Goal: Information Seeking & Learning: Learn about a topic

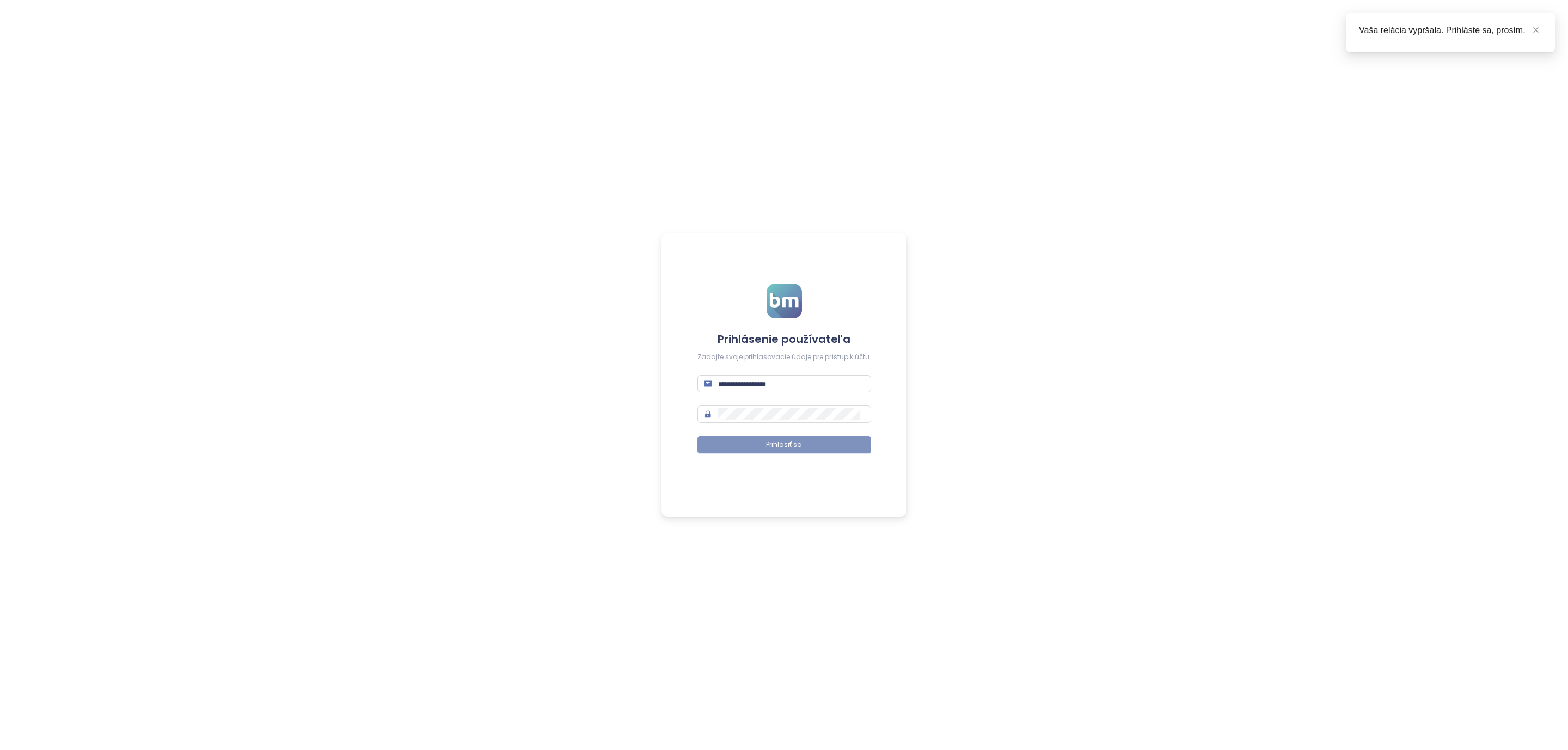
type input "**********"
click at [735, 440] on button "Prihlásiť sa" at bounding box center [784, 445] width 174 height 18
click at [1537, 34] on span at bounding box center [1535, 30] width 8 height 12
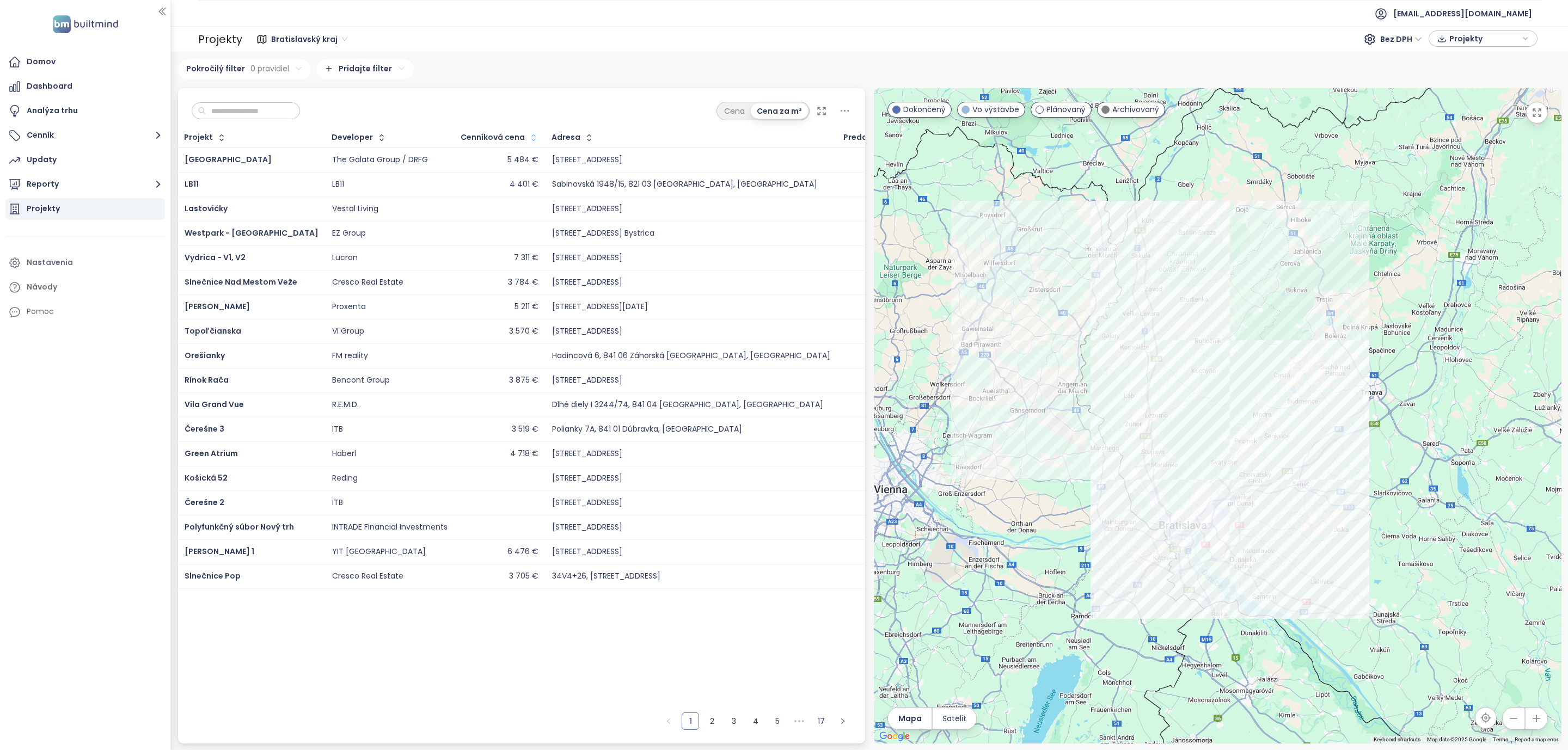
click at [525, 145] on button "button" at bounding box center [532, 138] width 15 height 18
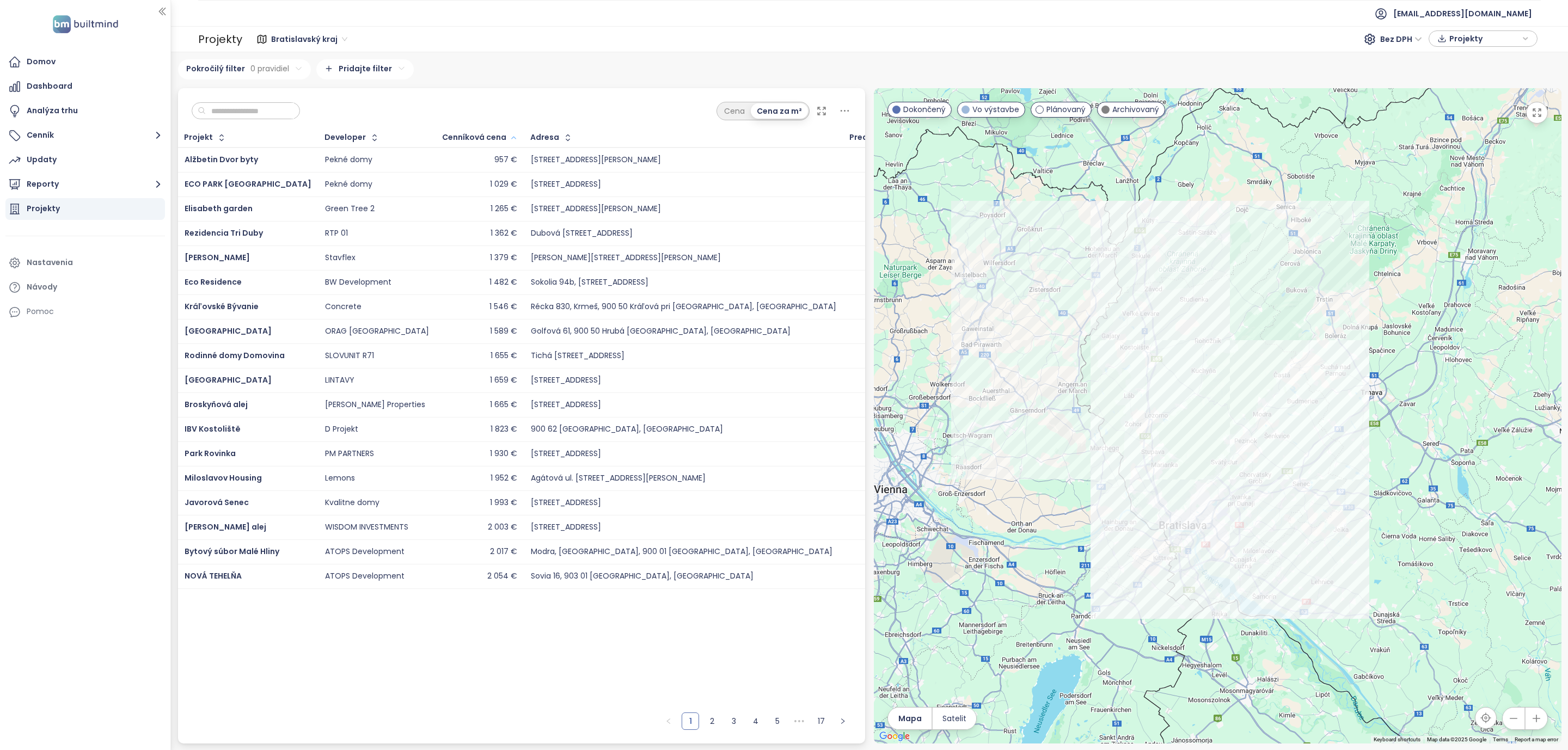
click at [506, 145] on button "button" at bounding box center [512, 138] width 12 height 18
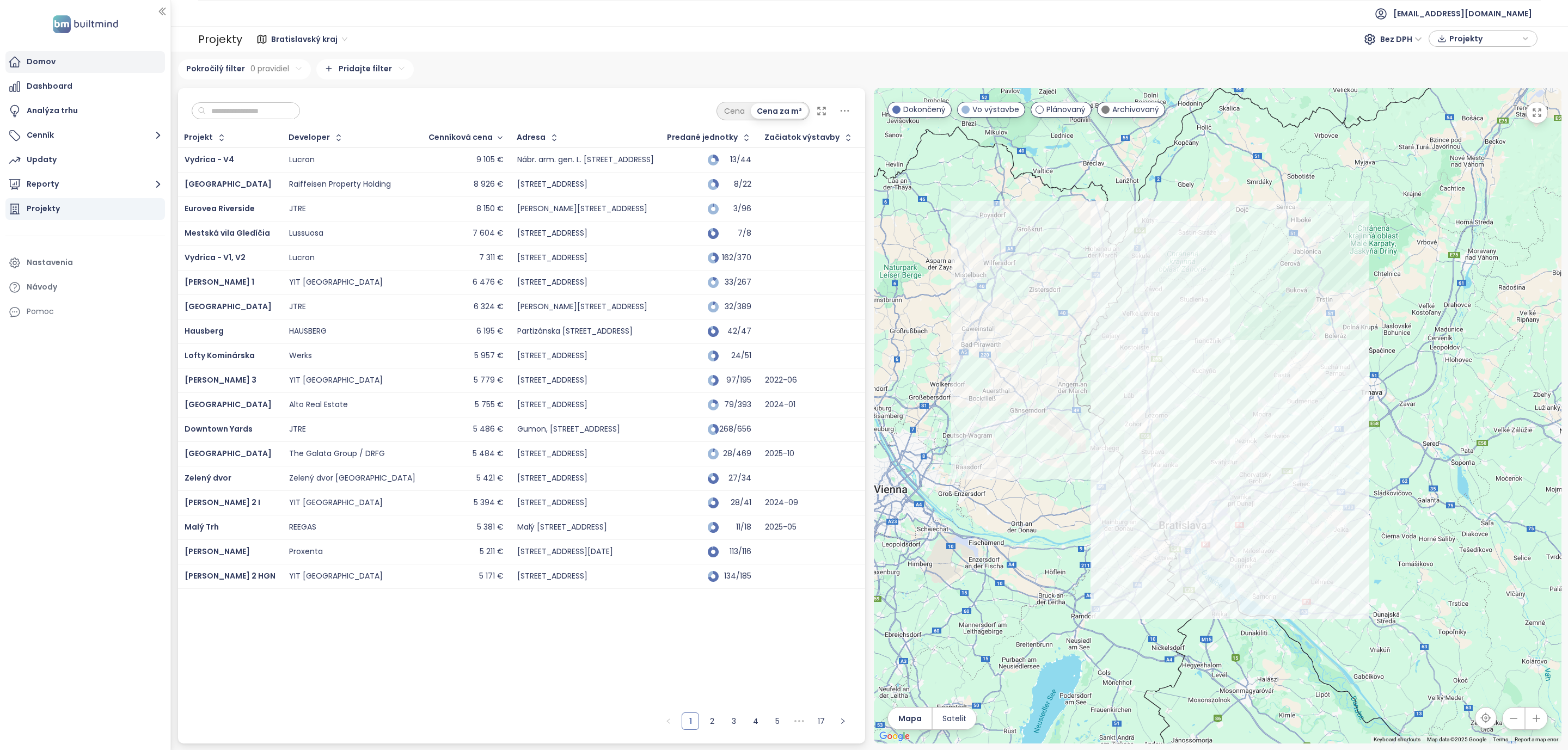
click at [27, 61] on div "Domov" at bounding box center [41, 62] width 29 height 14
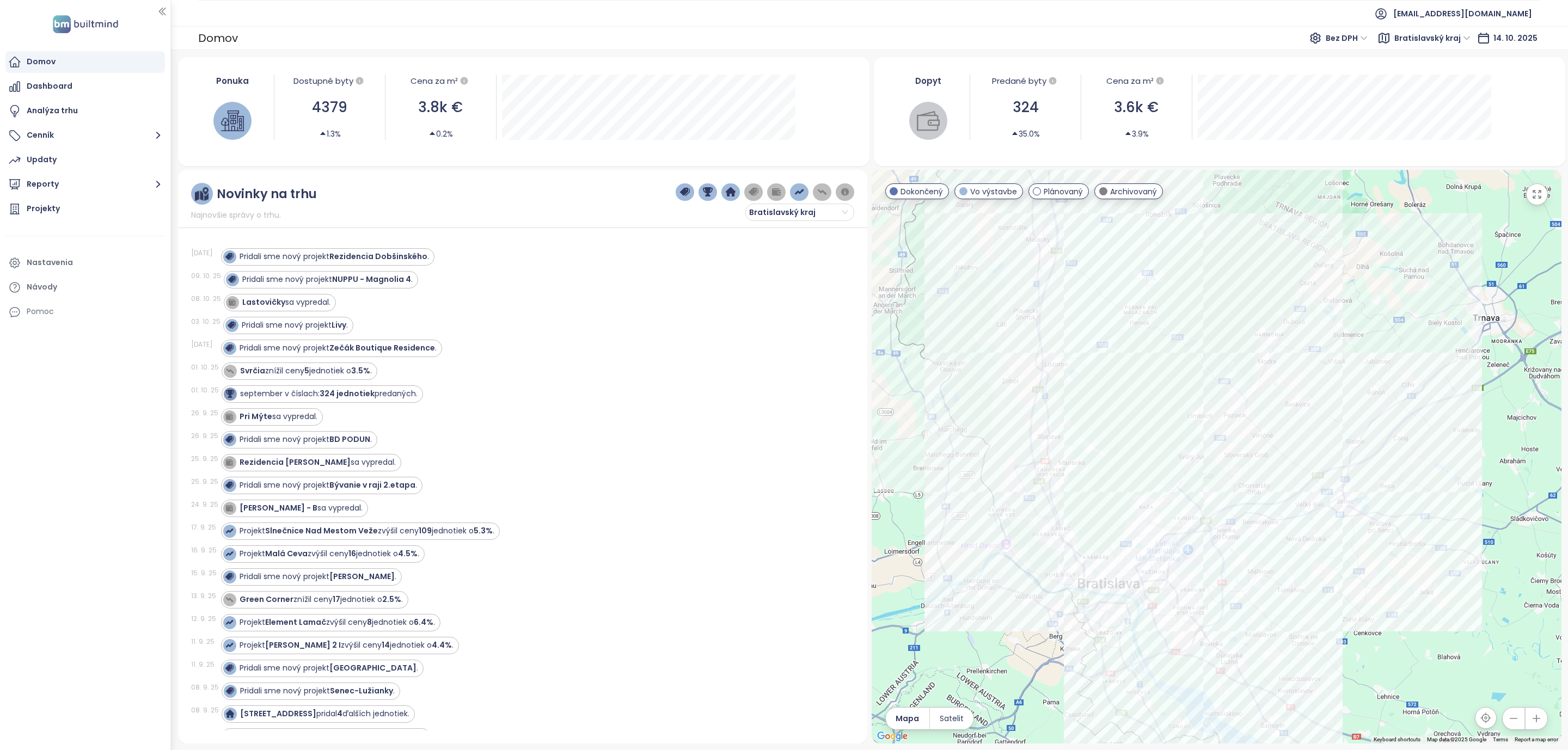
click at [61, 54] on div "Domov" at bounding box center [85, 62] width 160 height 22
click at [163, 186] on icon "button" at bounding box center [158, 184] width 14 height 14
click at [356, 257] on strong "Rezidencia Dobšinského" at bounding box center [379, 257] width 98 height 11
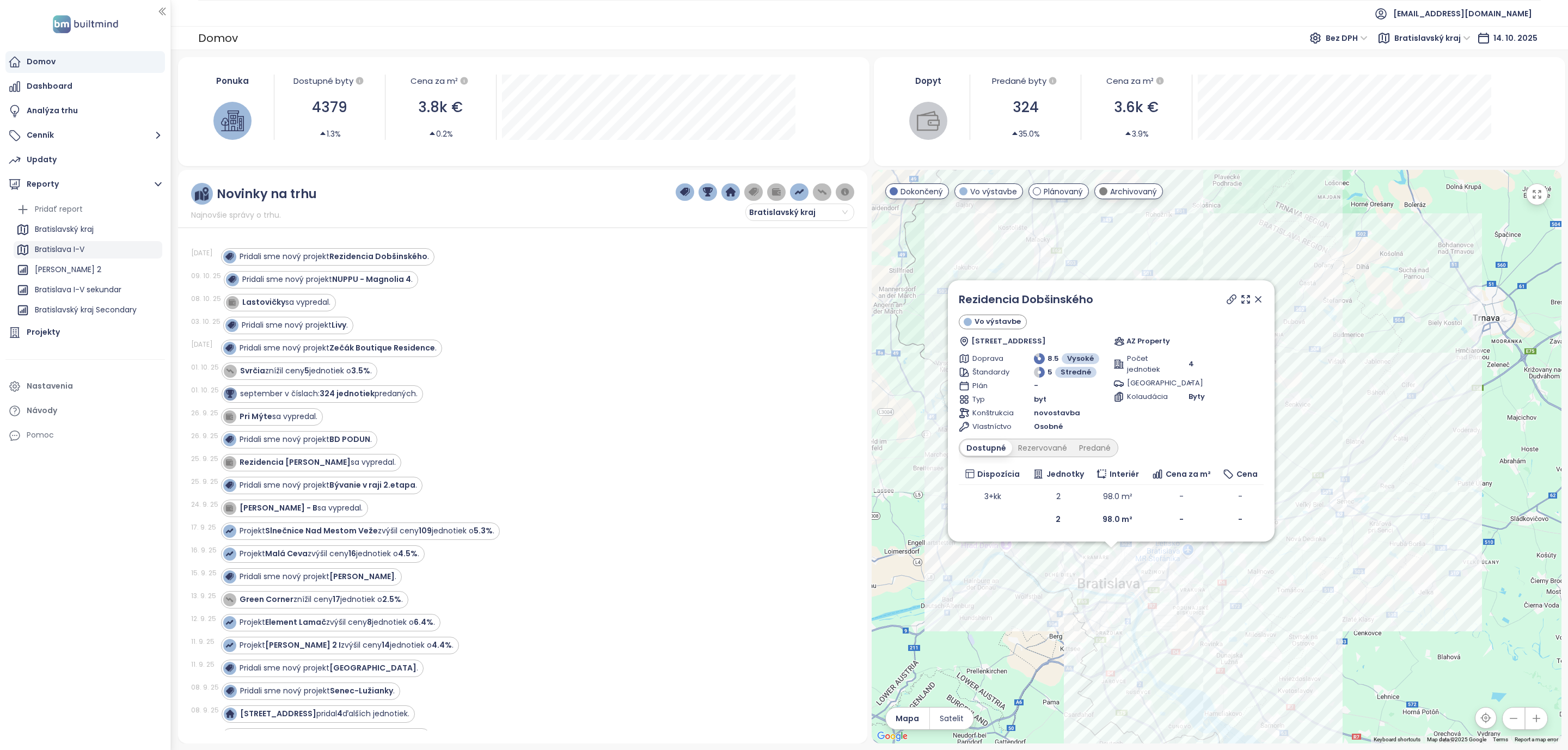
click at [58, 252] on div "Bratislava I-V" at bounding box center [59, 250] width 50 height 14
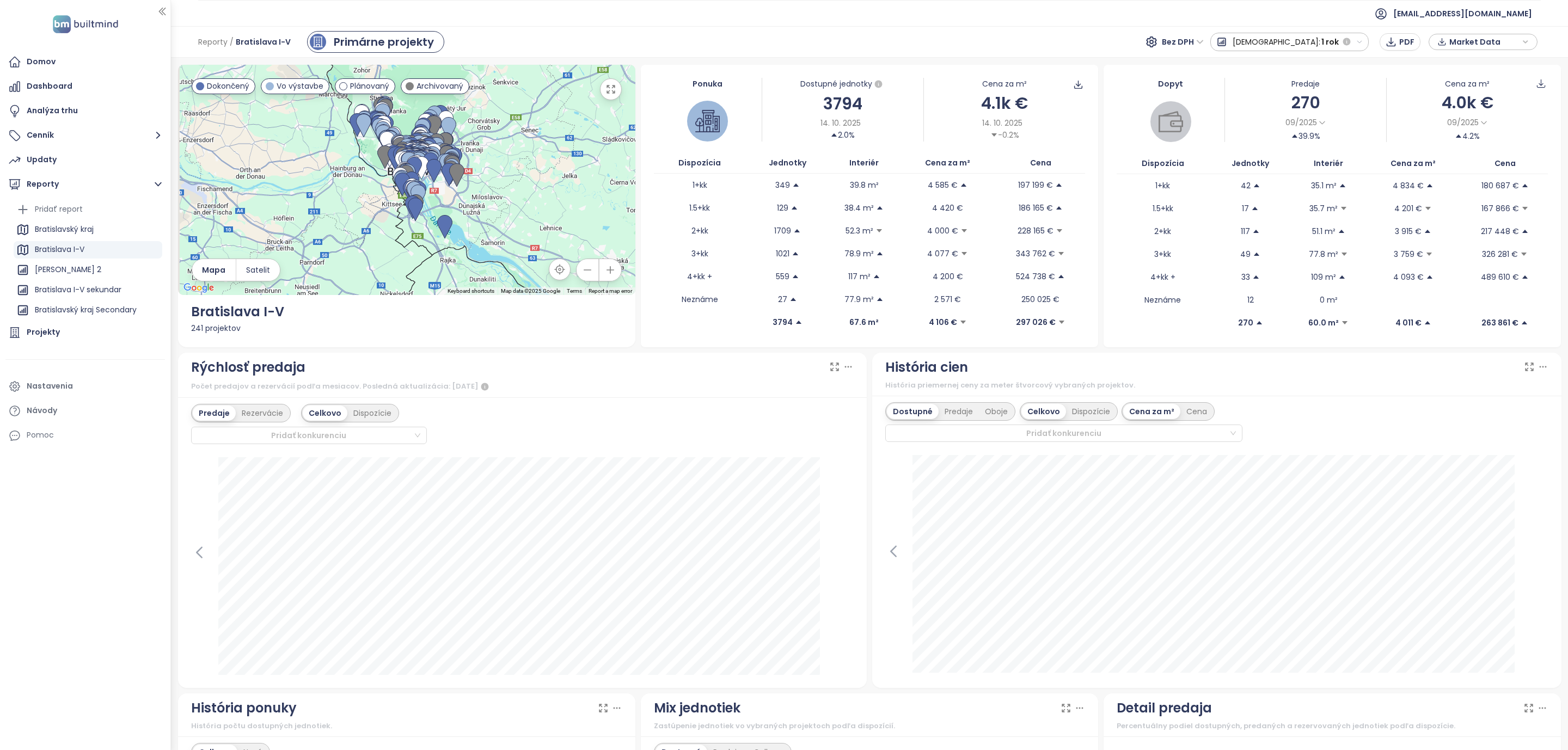
click at [830, 366] on icon at bounding box center [834, 367] width 8 height 8
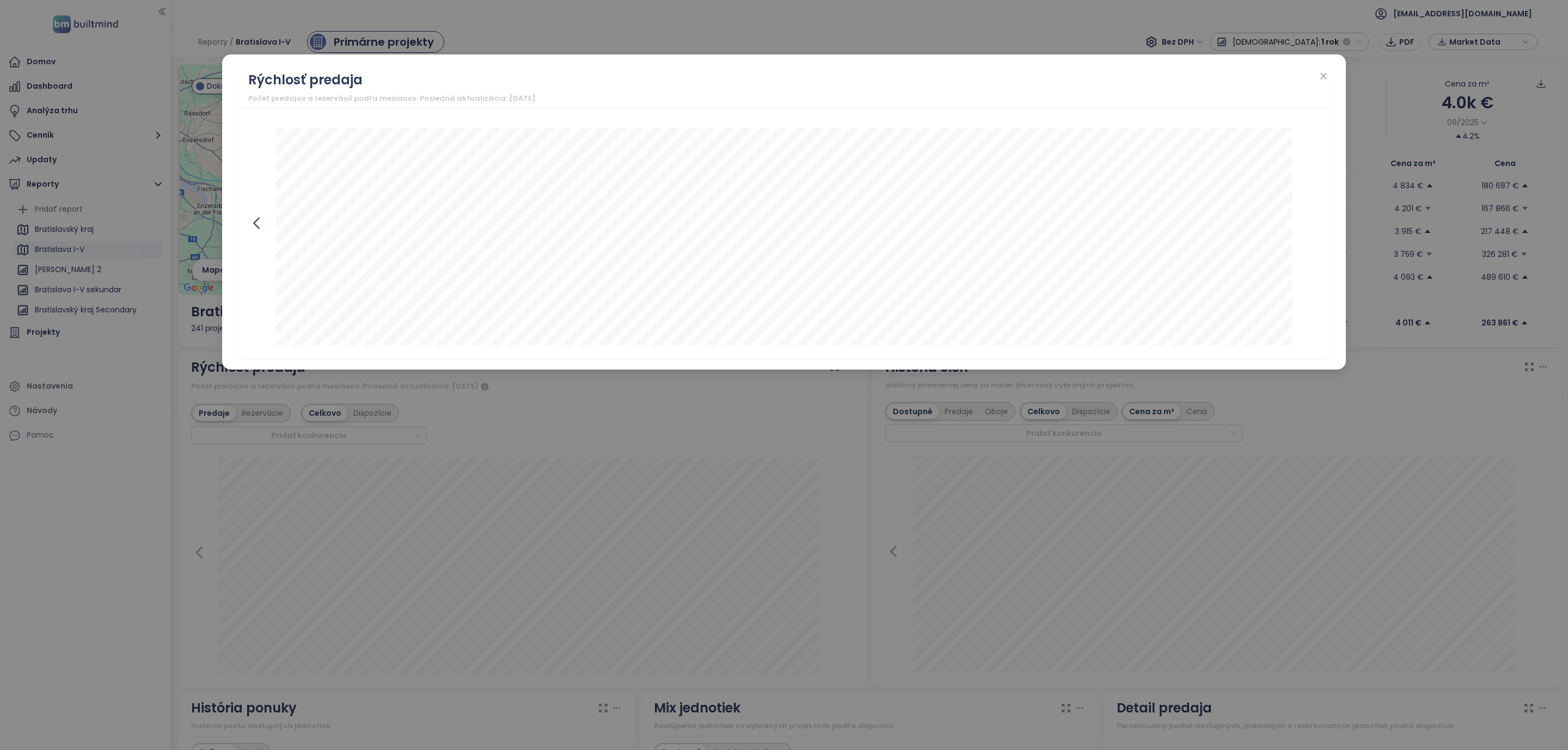
click at [255, 225] on icon at bounding box center [256, 223] width 5 height 10
click at [1312, 221] on icon at bounding box center [1311, 223] width 16 height 16
click at [1323, 79] on icon "close" at bounding box center [1323, 76] width 9 height 9
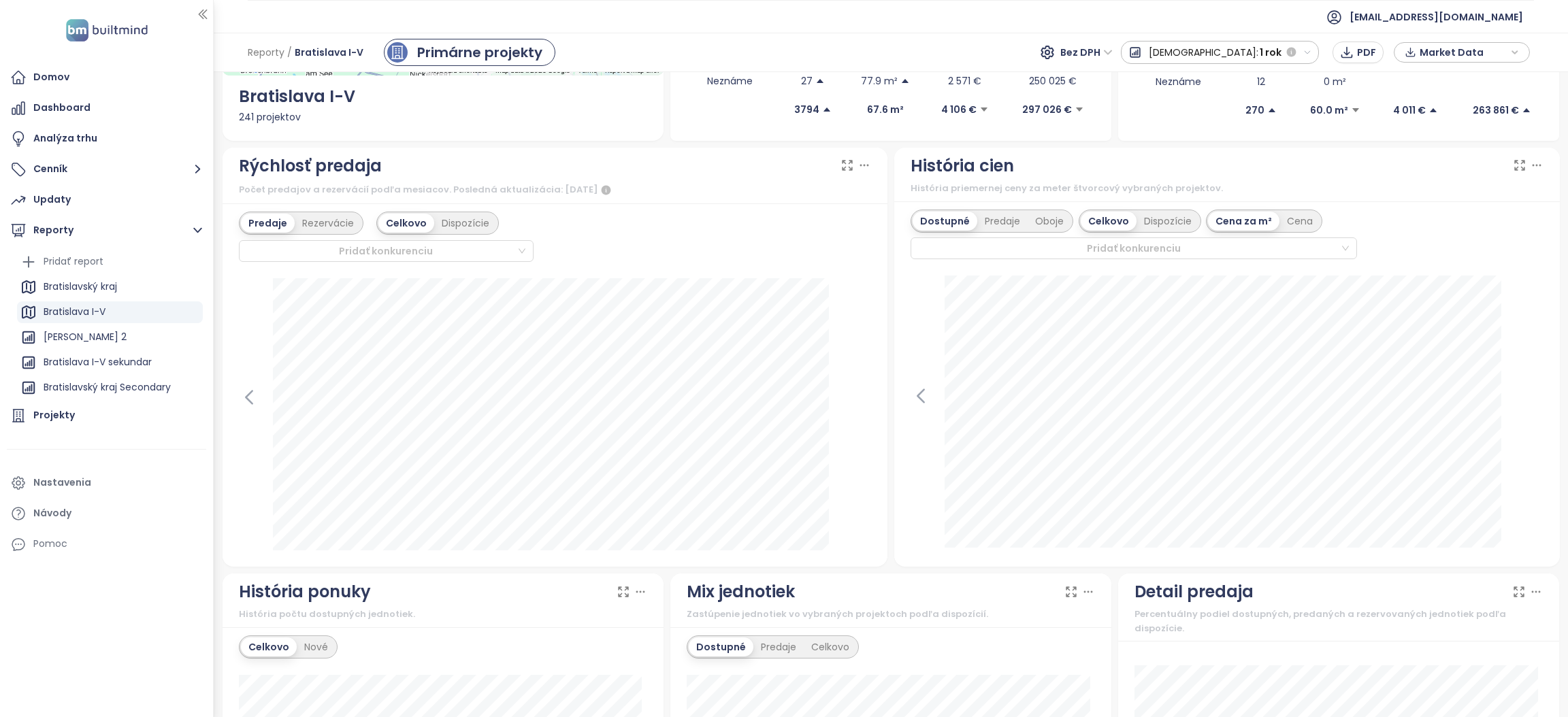
scroll to position [305, 0]
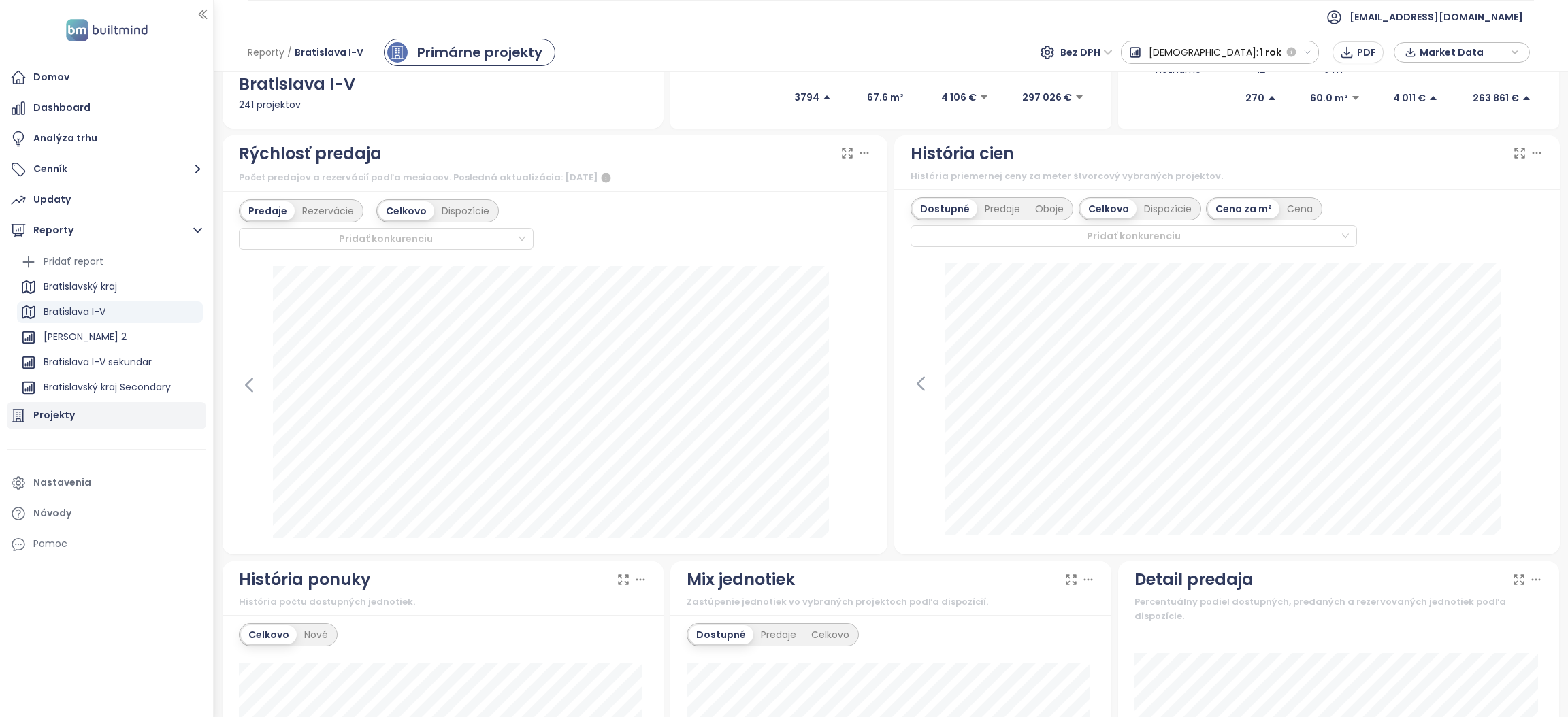
click at [44, 422] on div "Projekty" at bounding box center [54, 415] width 42 height 17
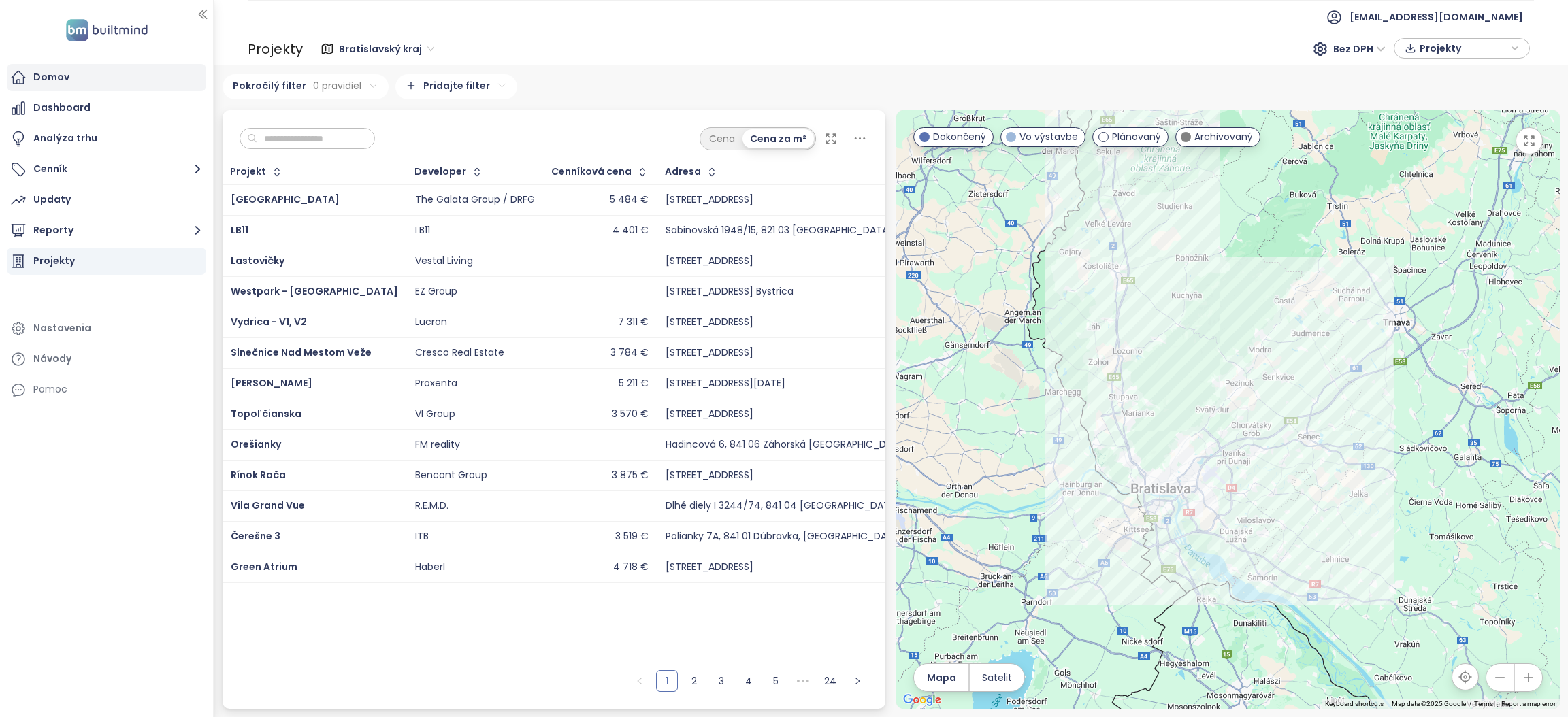
click at [131, 64] on div "Domov" at bounding box center [107, 78] width 200 height 27
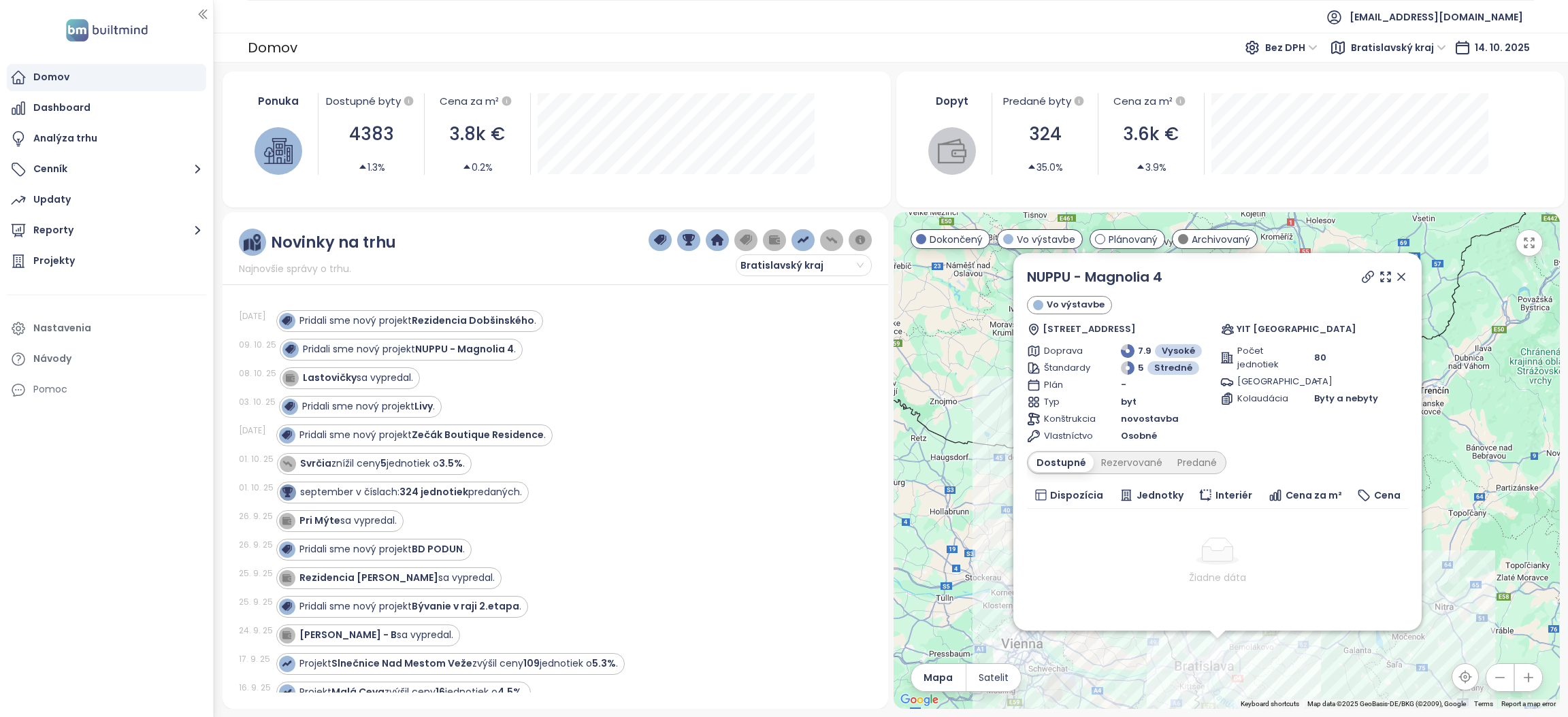
drag, startPoint x: 1382, startPoint y: 273, endPoint x: 276, endPoint y: 714, distance: 1190.7
click at [1395, 273] on icon at bounding box center [1402, 277] width 14 height 14
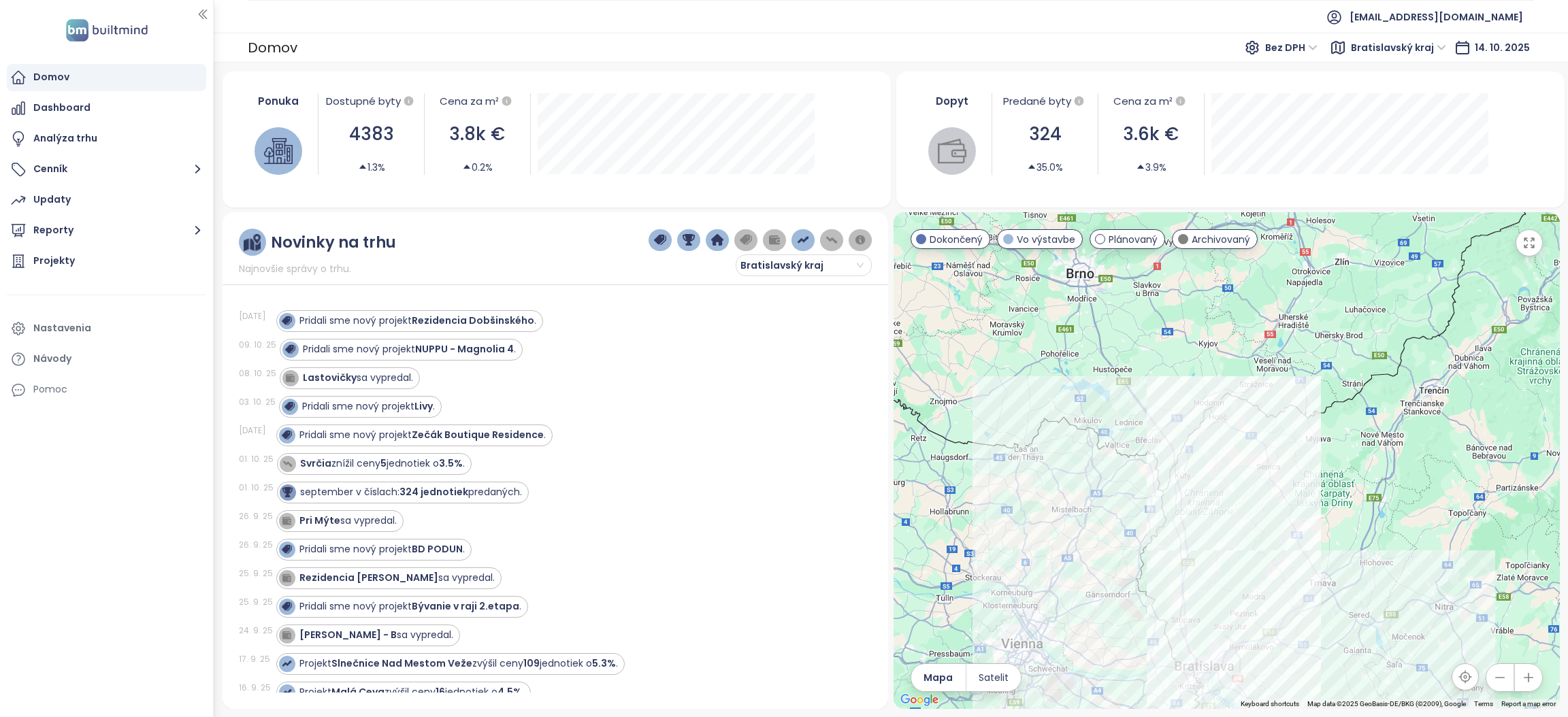
click at [90, 71] on div "Domov" at bounding box center [107, 78] width 200 height 27
click at [423, 408] on strong "Livy" at bounding box center [424, 406] width 19 height 14
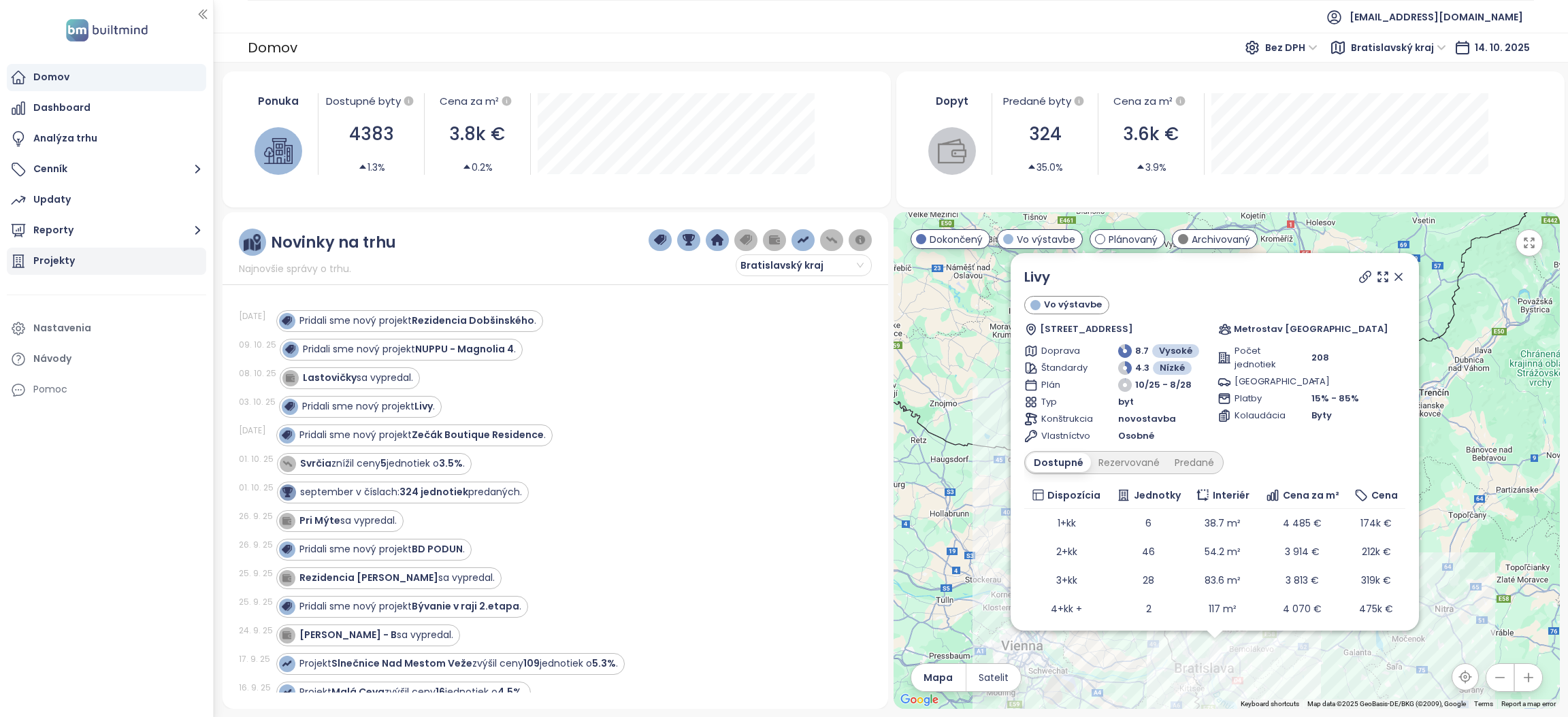
click at [69, 261] on div "Projekty" at bounding box center [54, 261] width 42 height 17
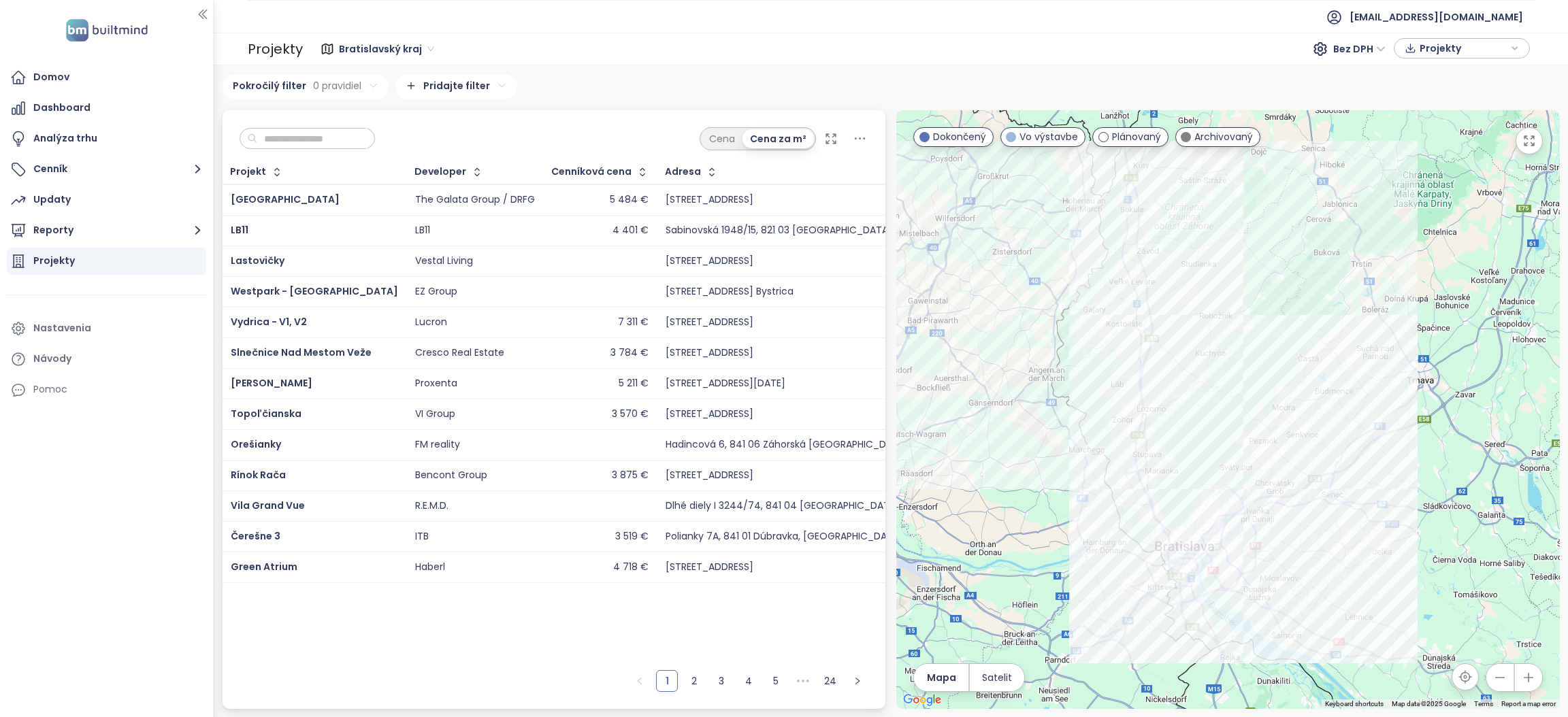
click at [861, 136] on icon at bounding box center [860, 138] width 17 height 17
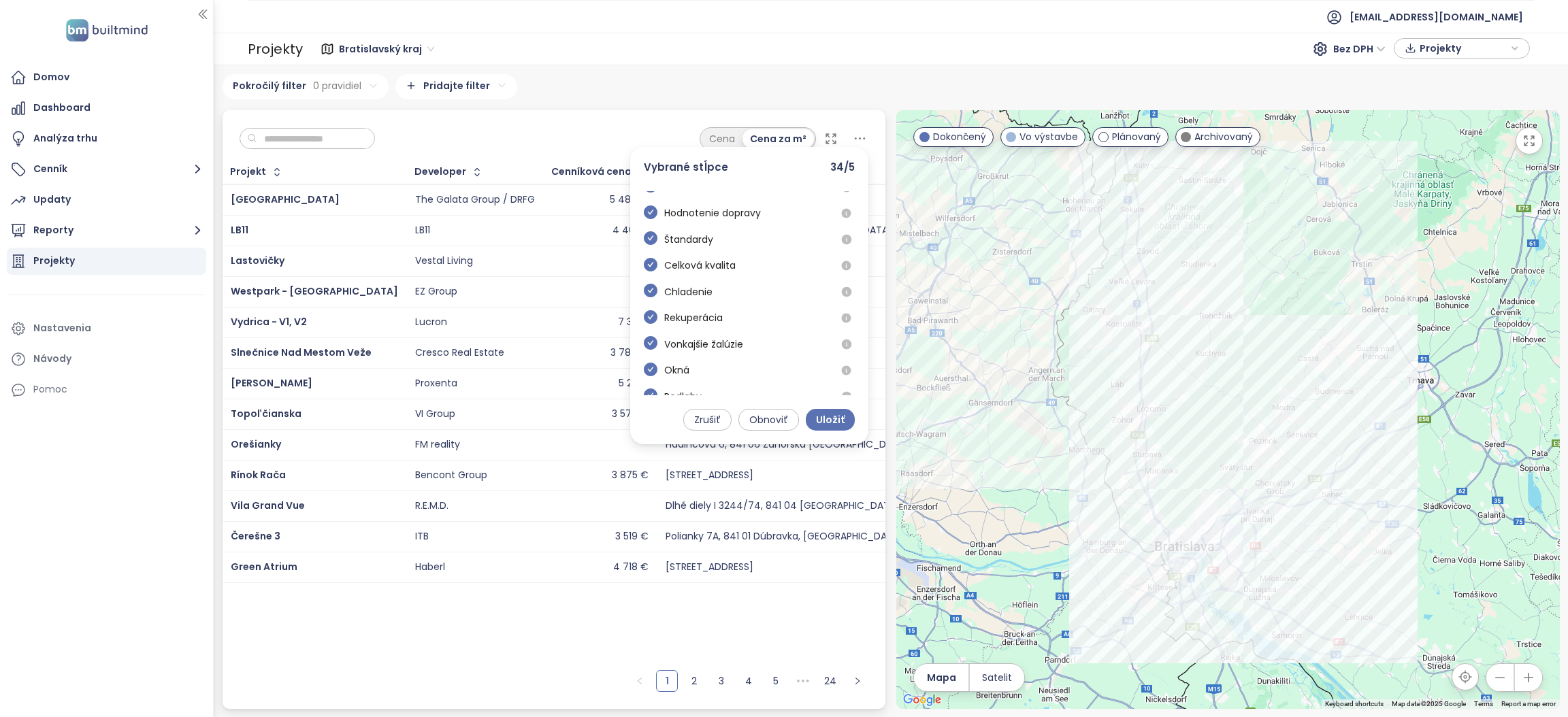
scroll to position [513, 0]
click at [833, 144] on icon at bounding box center [831, 139] width 14 height 14
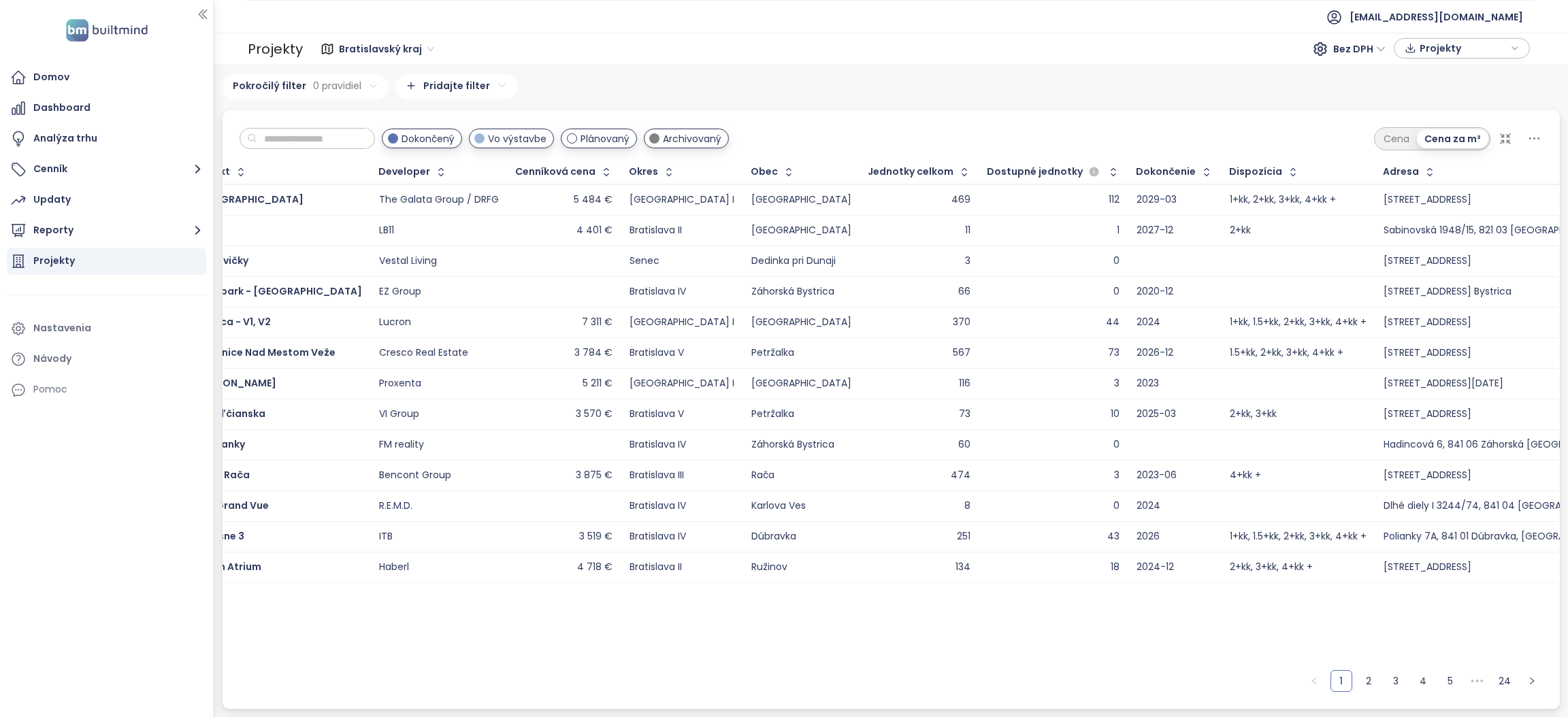
scroll to position [0, 0]
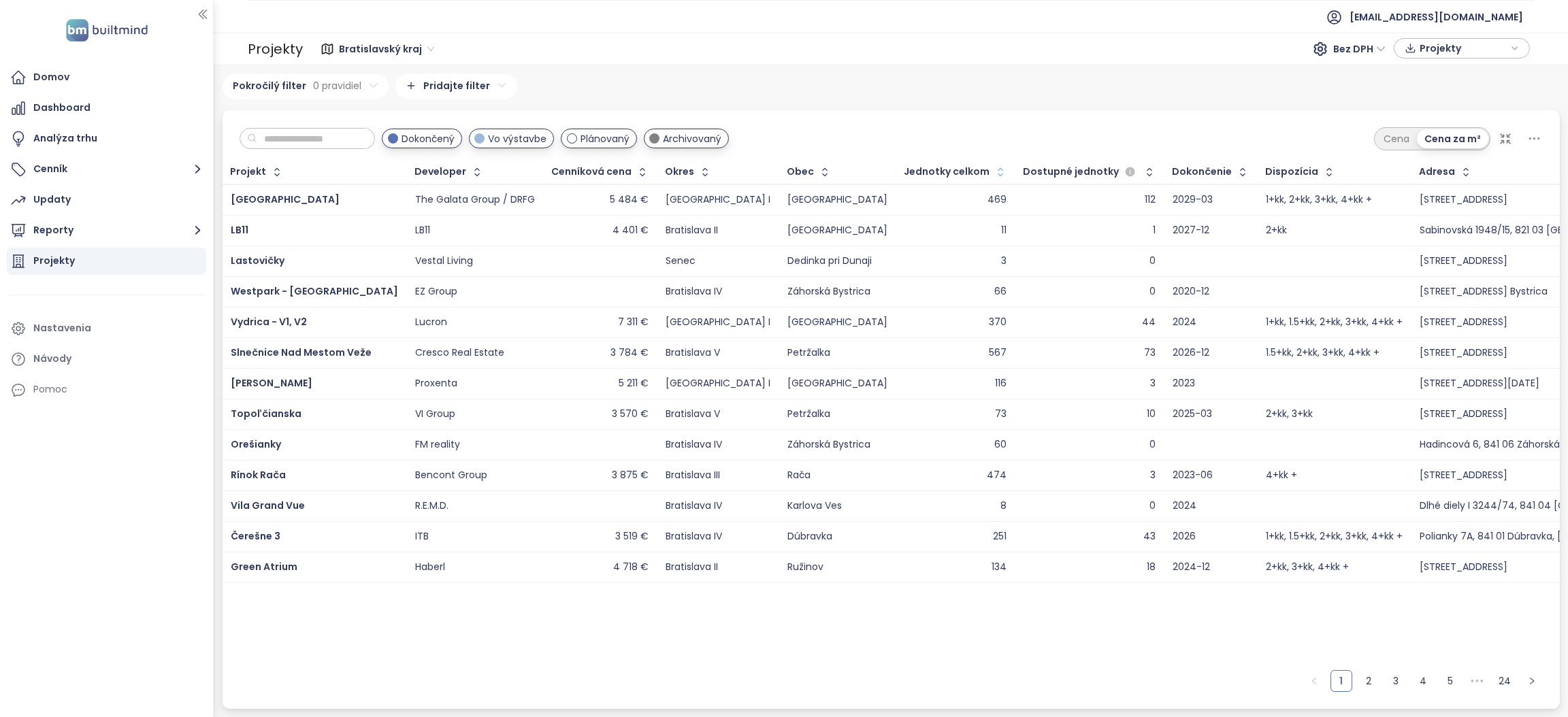
click at [990, 179] on button "button" at bounding box center [999, 172] width 19 height 22
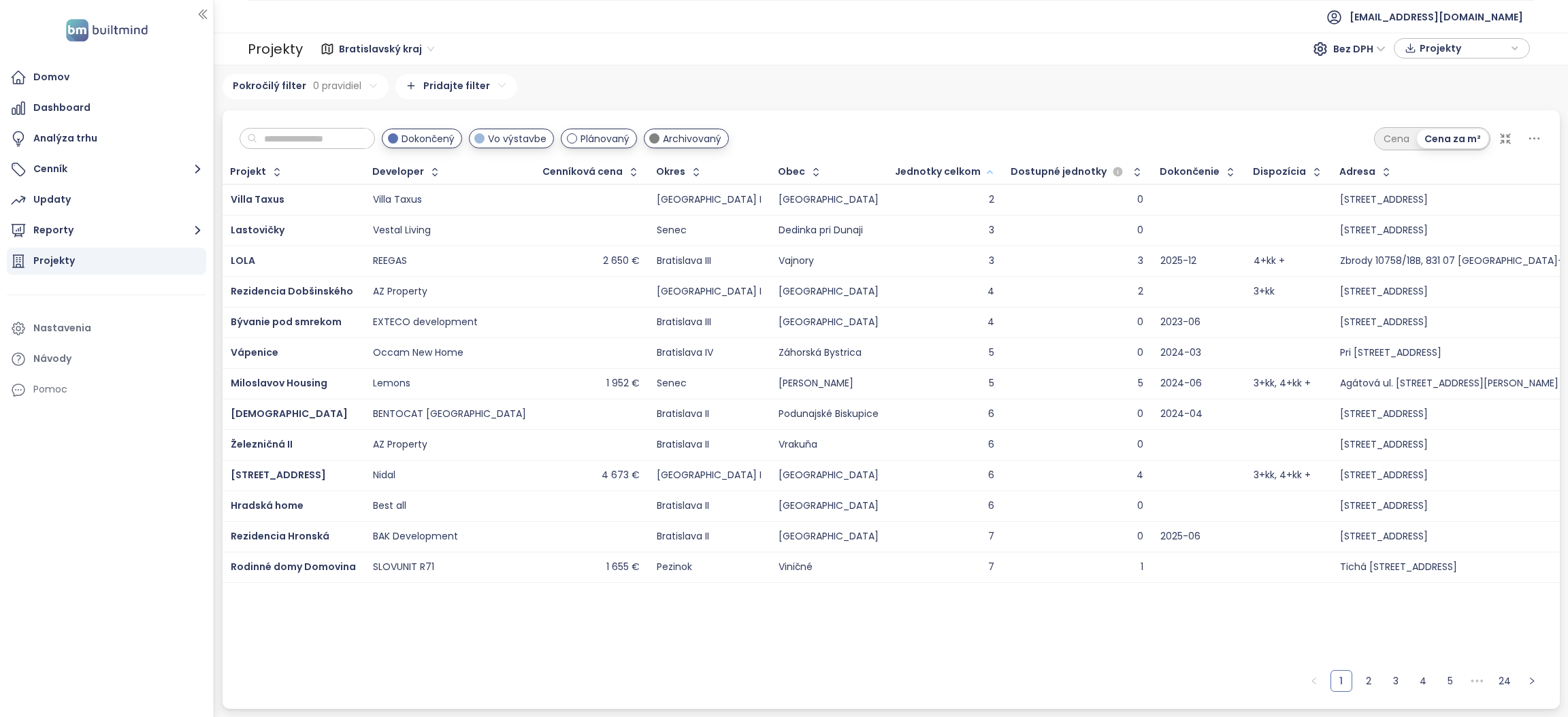
click at [984, 179] on icon "button" at bounding box center [990, 171] width 10 height 16
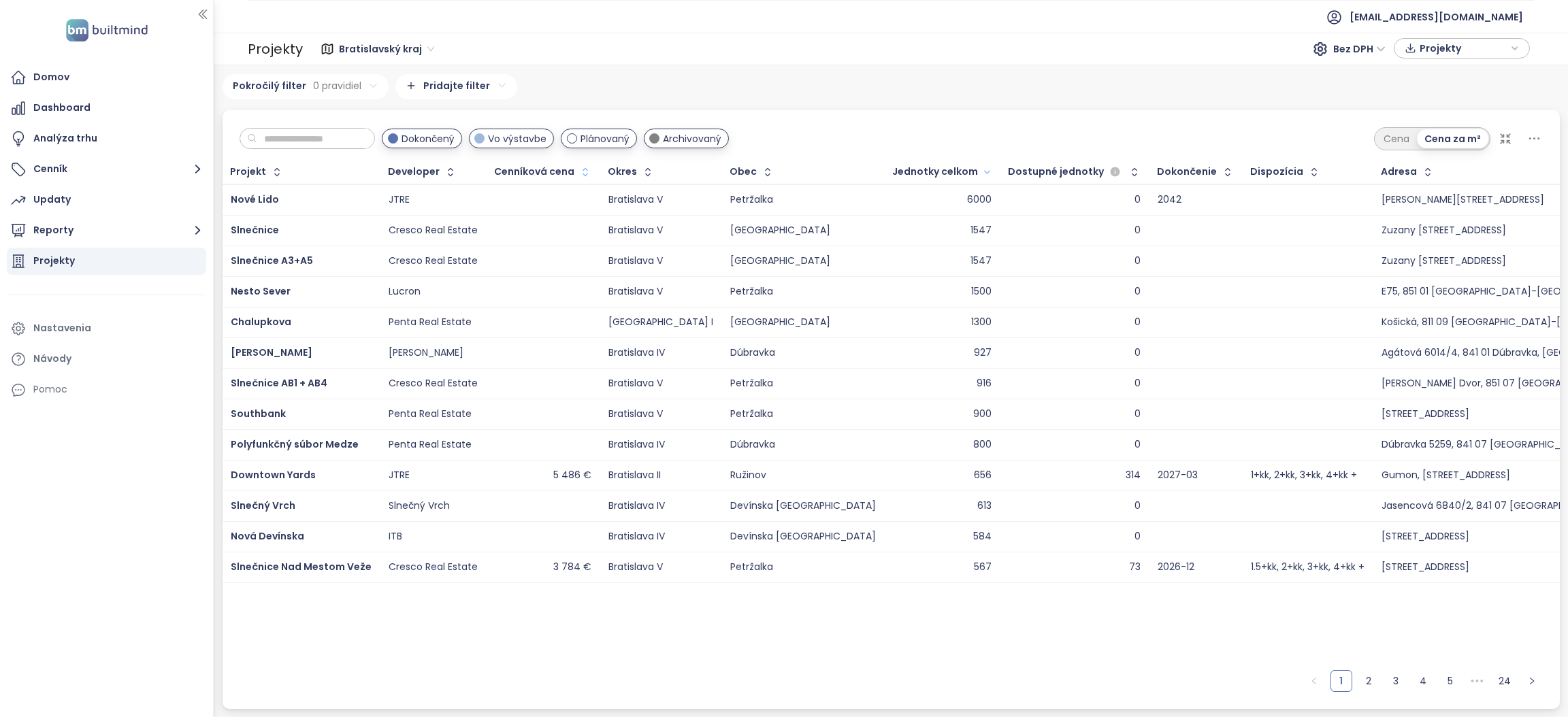
click at [578, 176] on icon "button" at bounding box center [585, 172] width 14 height 14
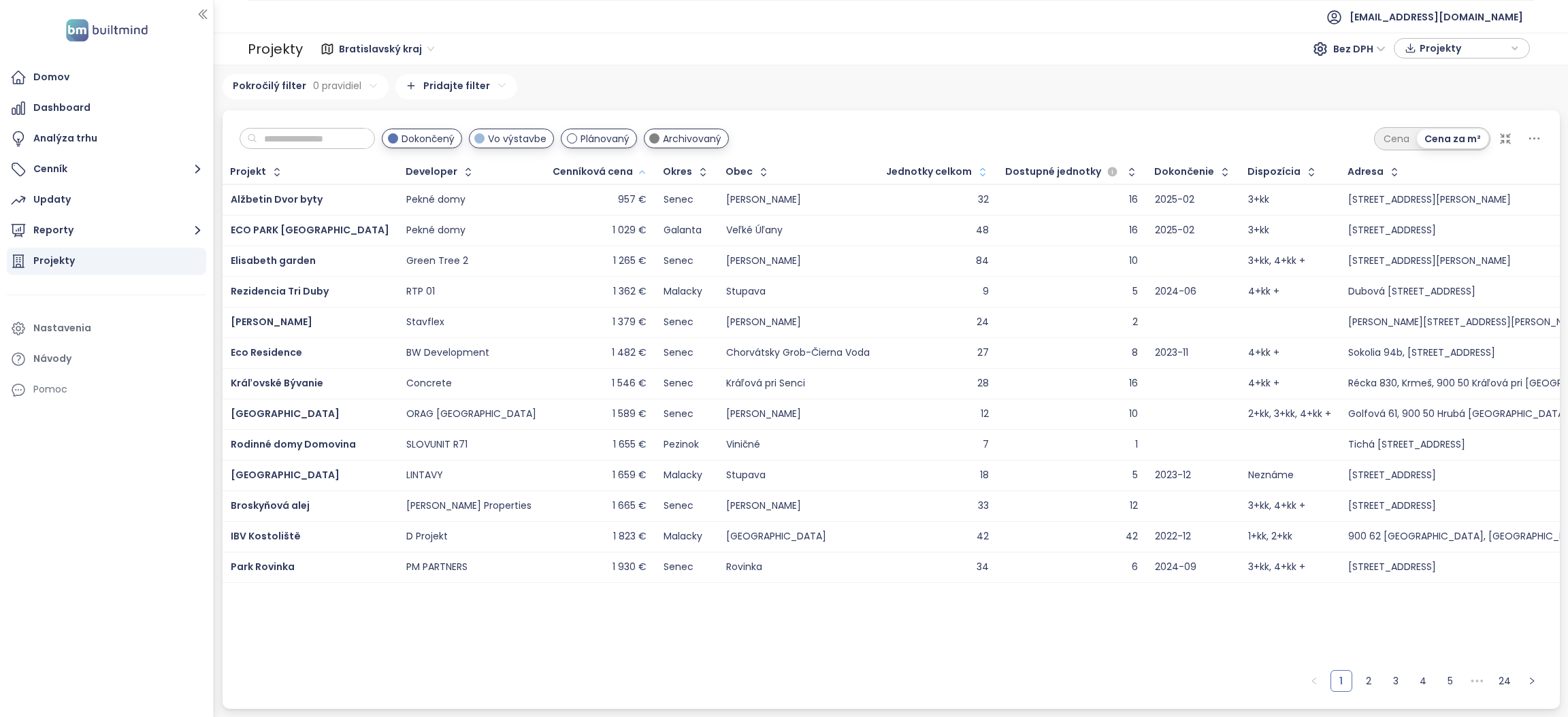
click at [633, 177] on button "button" at bounding box center [641, 172] width 15 height 22
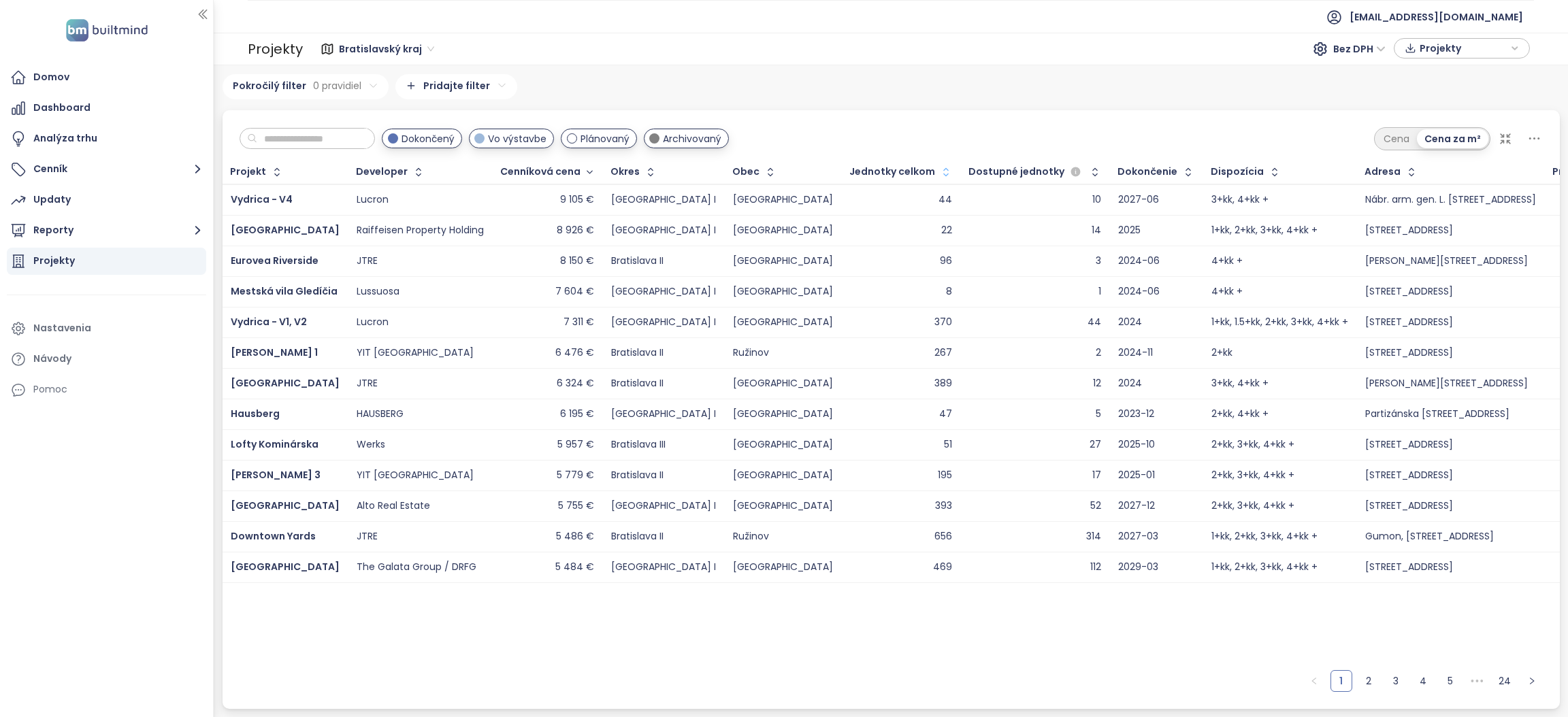
click at [939, 176] on icon "button" at bounding box center [946, 172] width 14 height 14
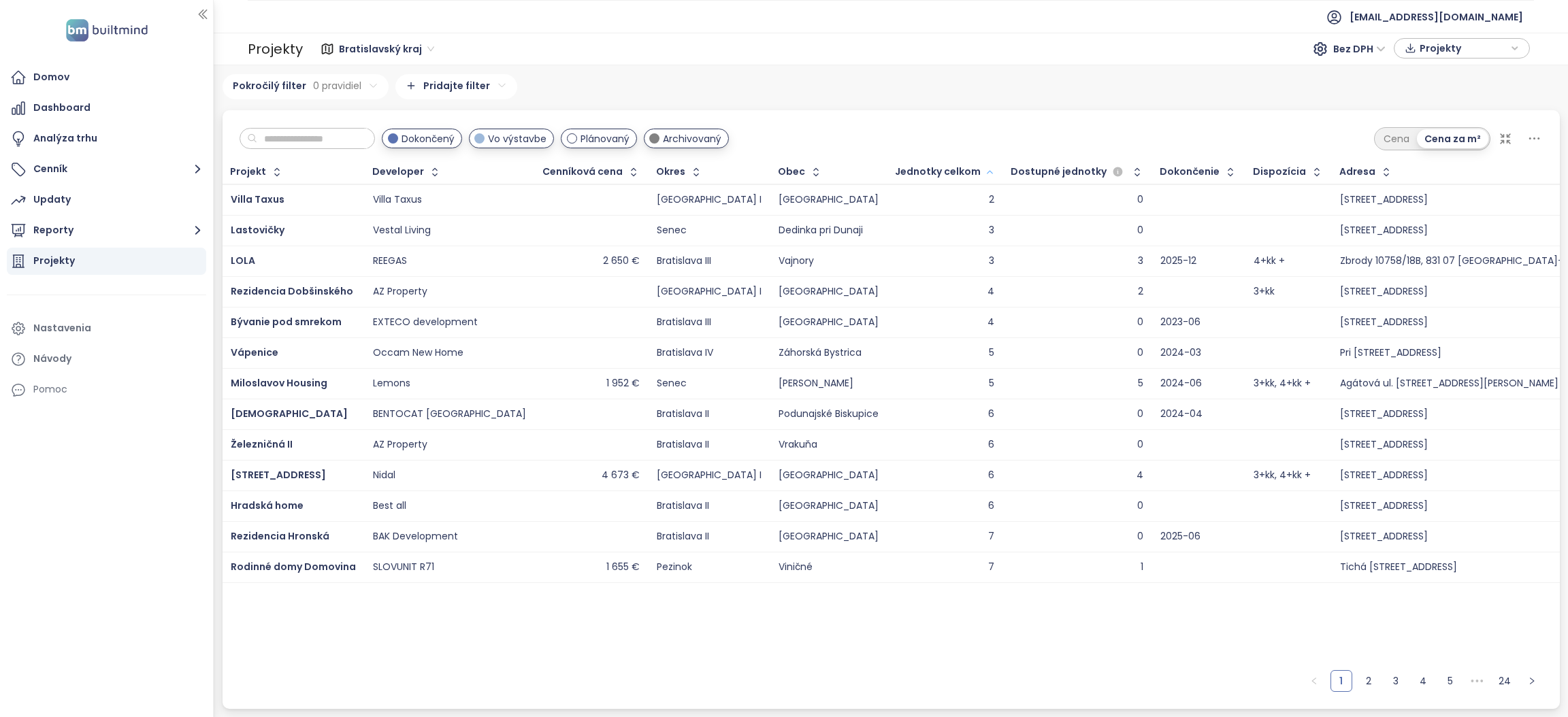
click at [895, 170] on div "Jednotky celkom" at bounding box center [938, 171] width 86 height 9
click at [1126, 181] on button "button" at bounding box center [1135, 172] width 19 height 22
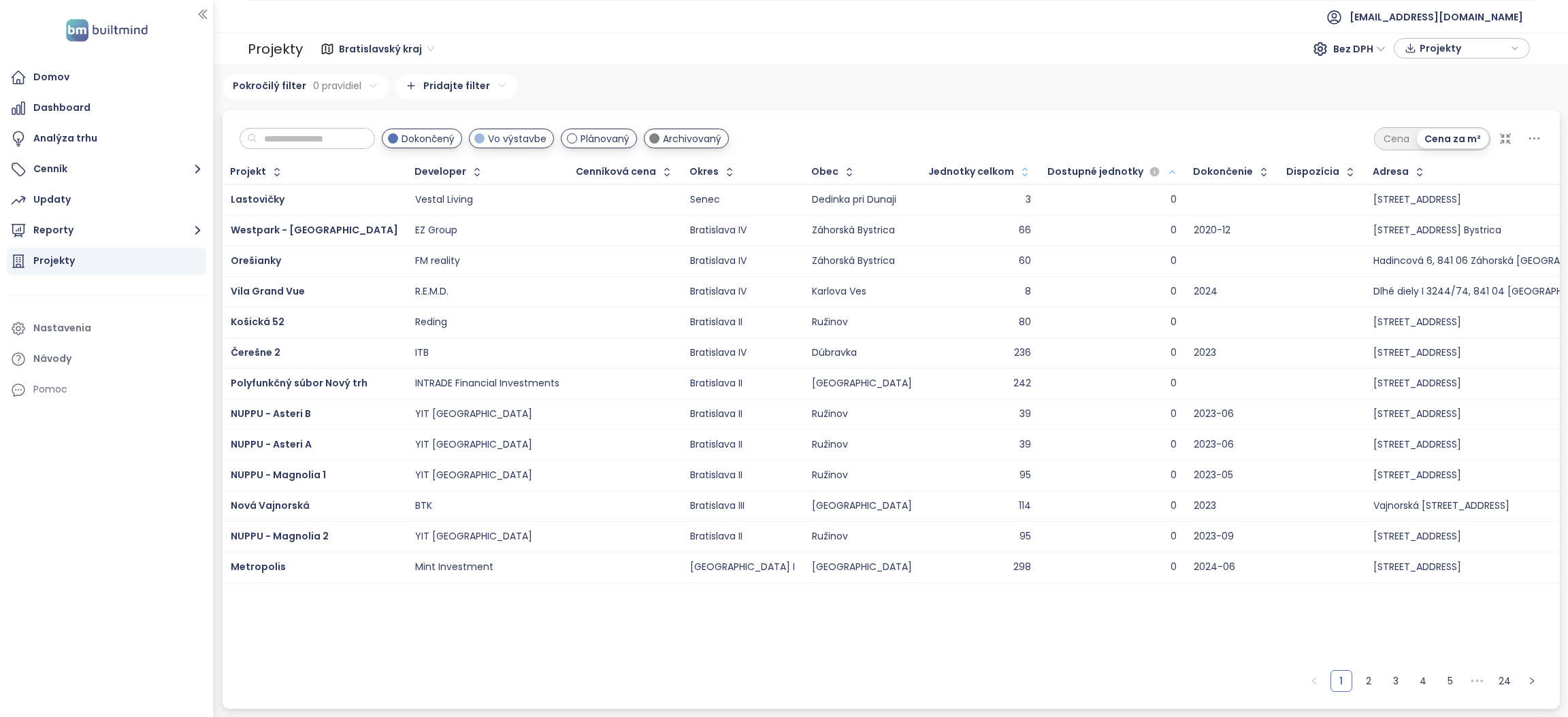
click at [1167, 176] on icon "button" at bounding box center [1172, 171] width 10 height 16
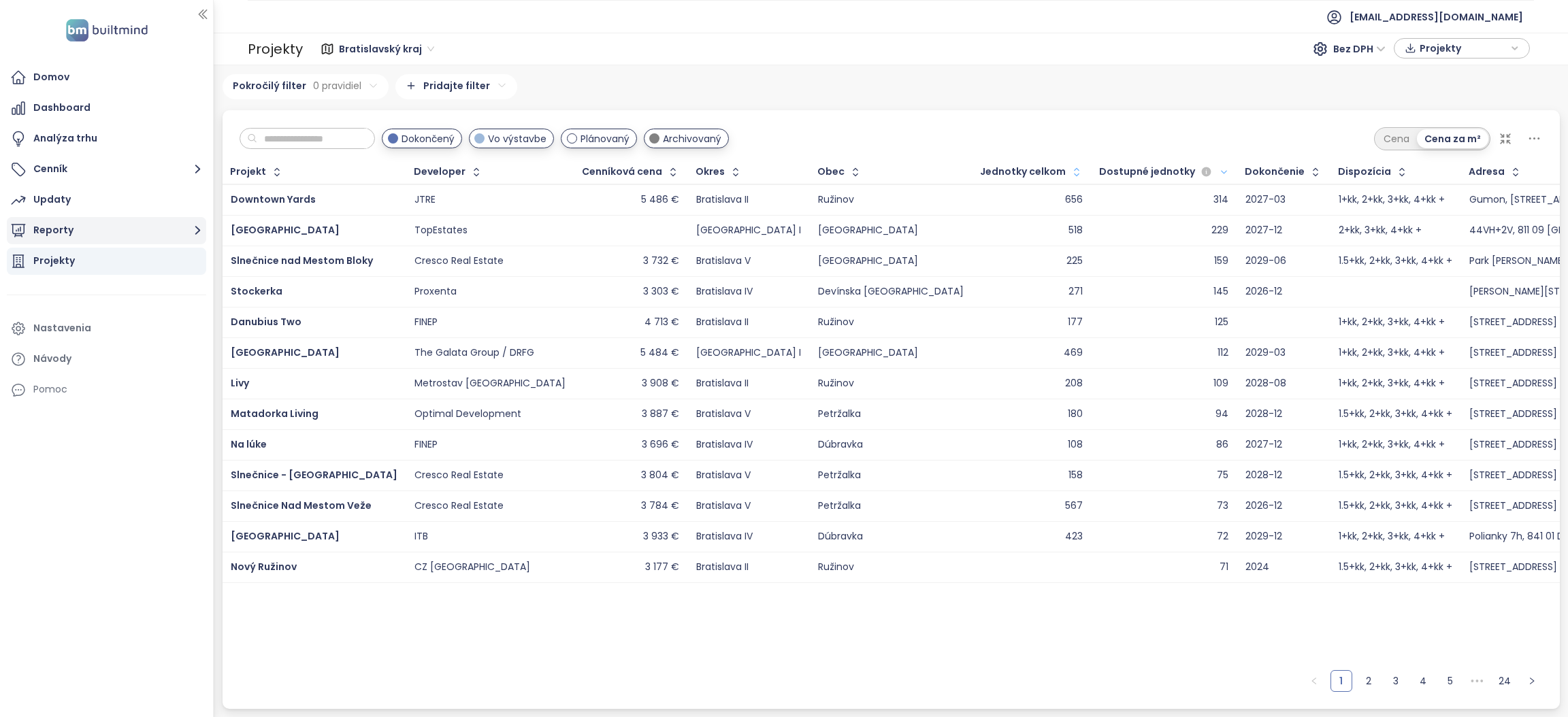
click at [194, 232] on icon "button" at bounding box center [198, 230] width 17 height 17
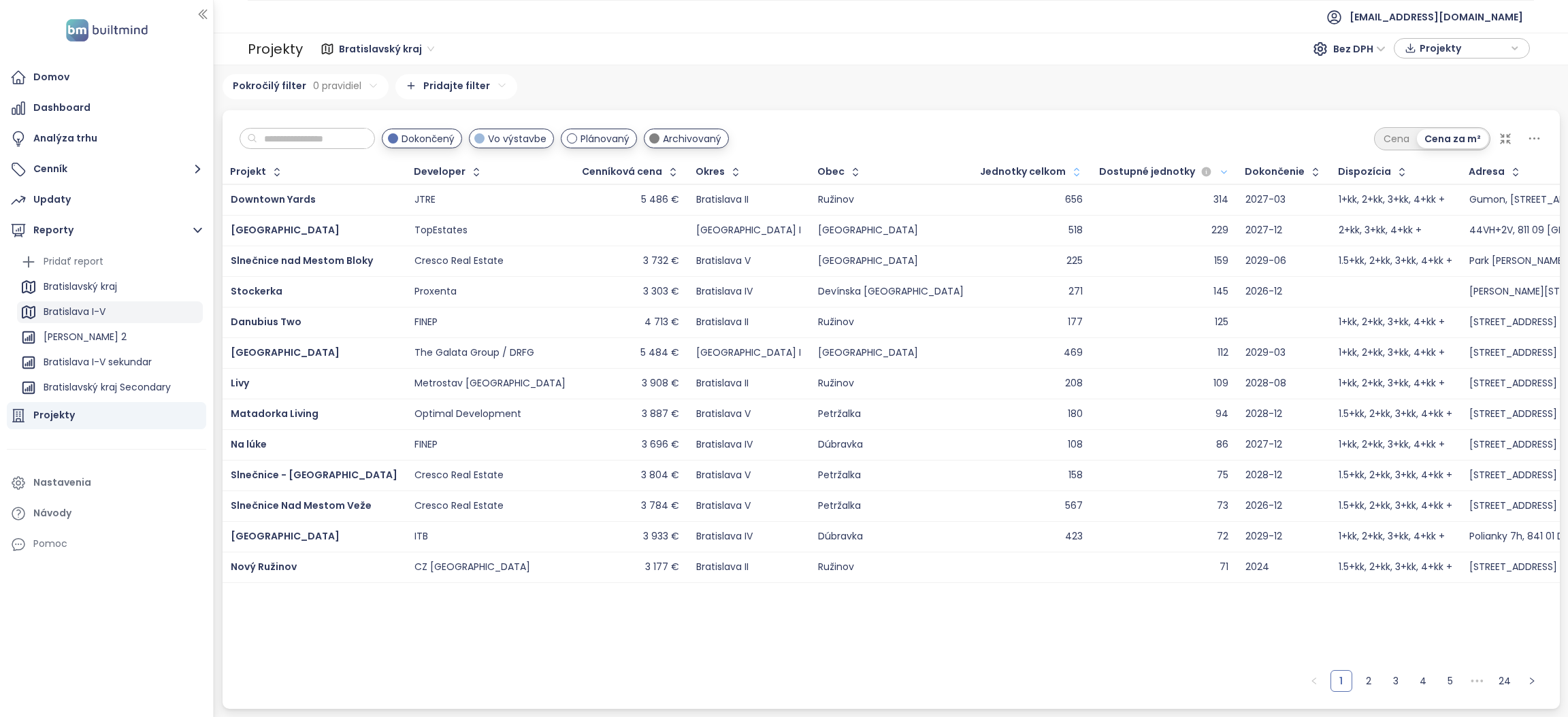
click at [107, 315] on div "Bratislava I-V" at bounding box center [110, 312] width 186 height 22
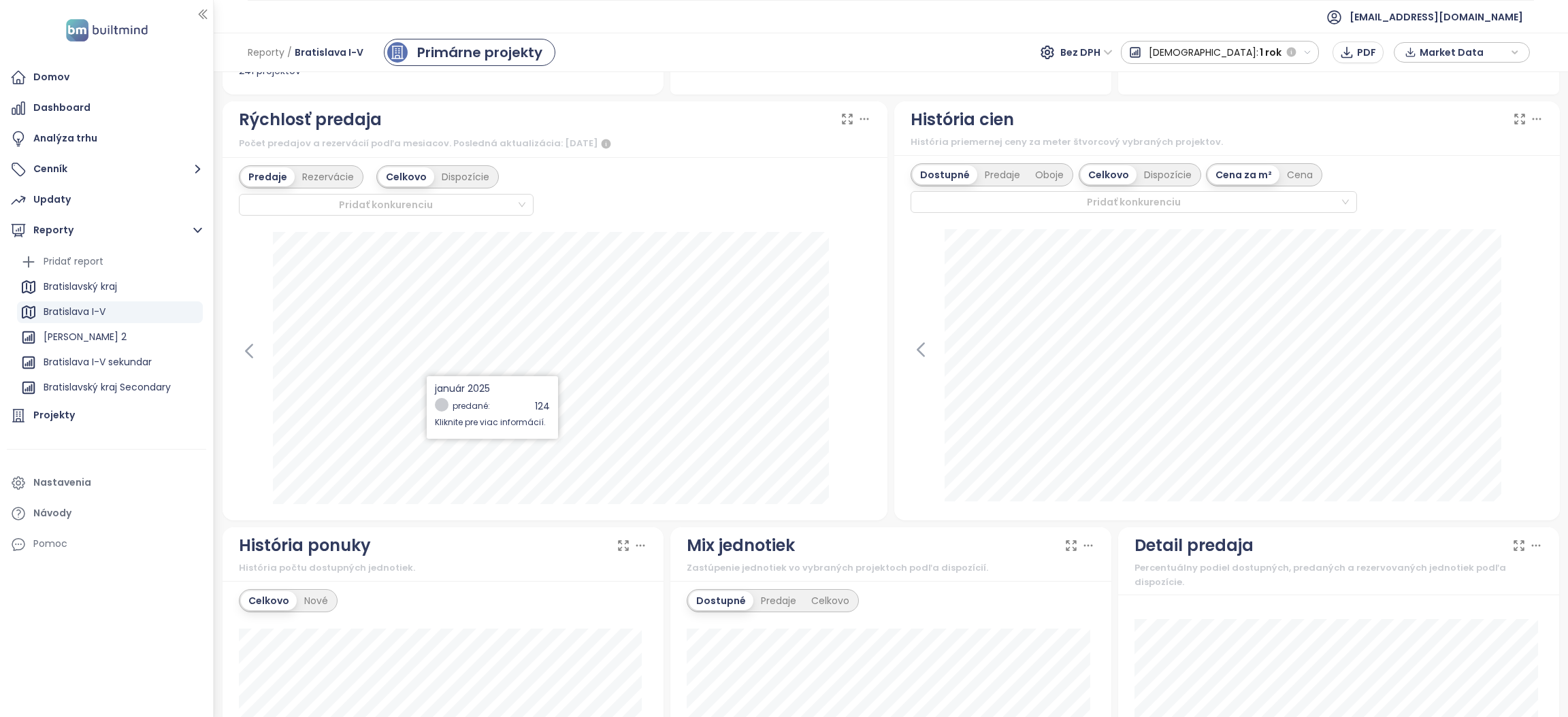
scroll to position [305, 0]
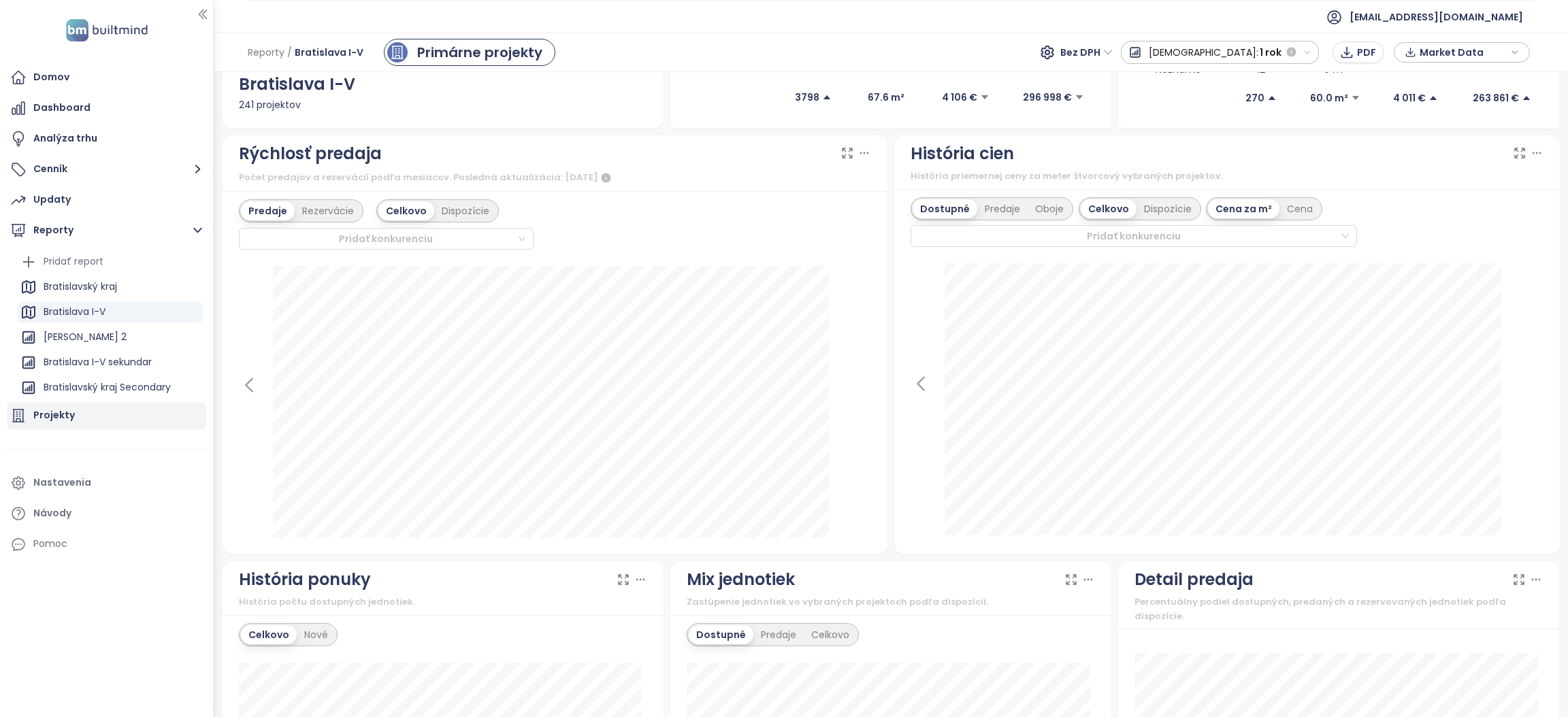
click at [55, 415] on div "Projekty" at bounding box center [54, 415] width 42 height 17
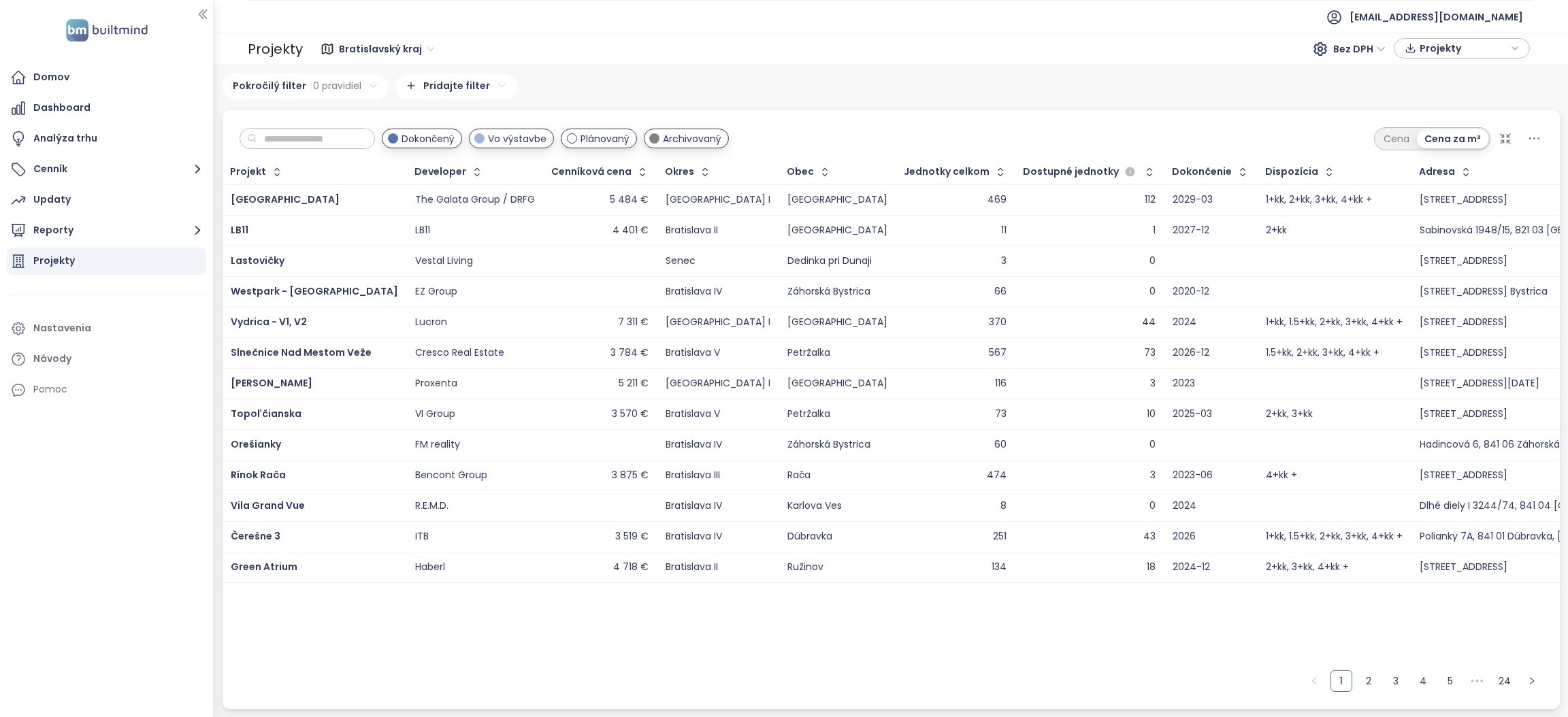
click at [307, 142] on input "text" at bounding box center [312, 139] width 110 height 20
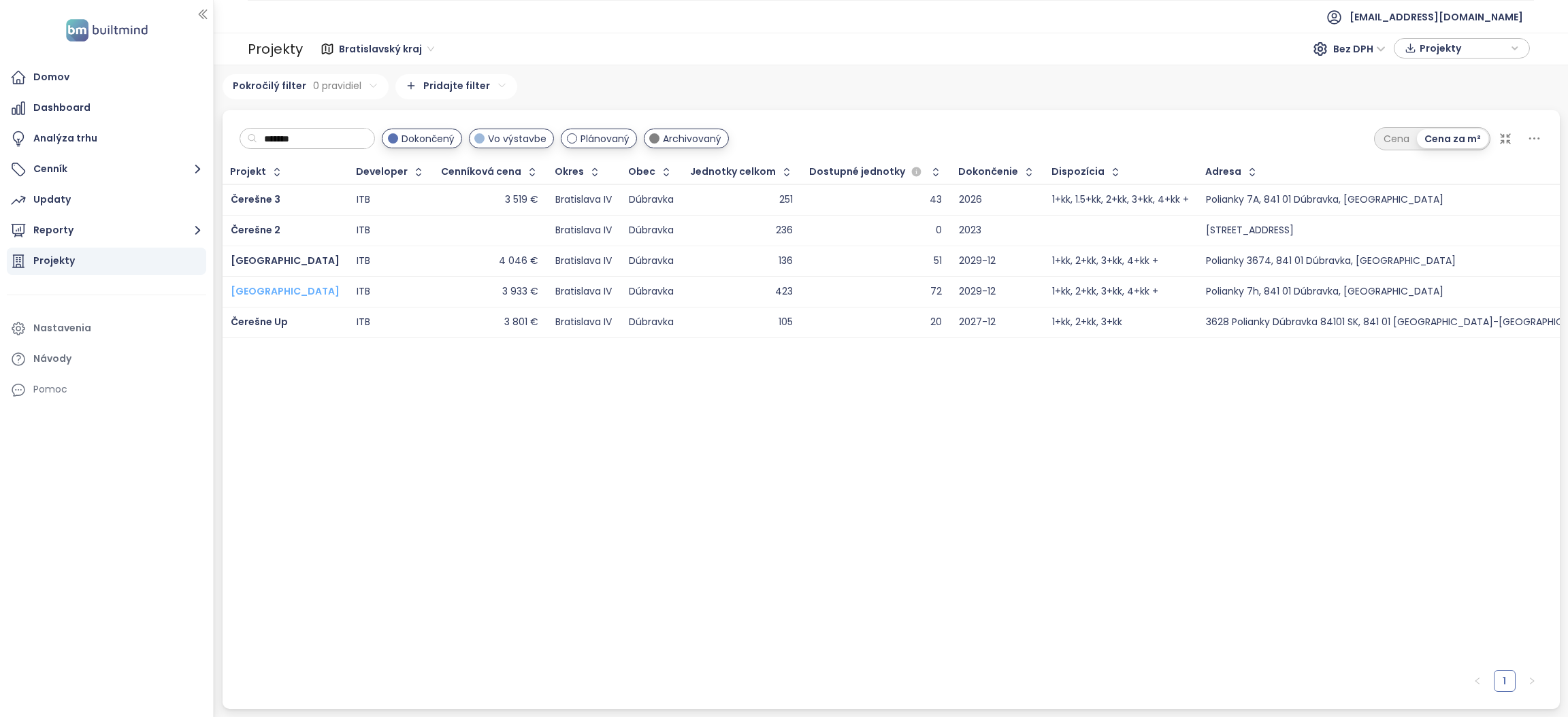
type input "*******"
click at [271, 294] on span "[GEOGRAPHIC_DATA]" at bounding box center [285, 291] width 109 height 14
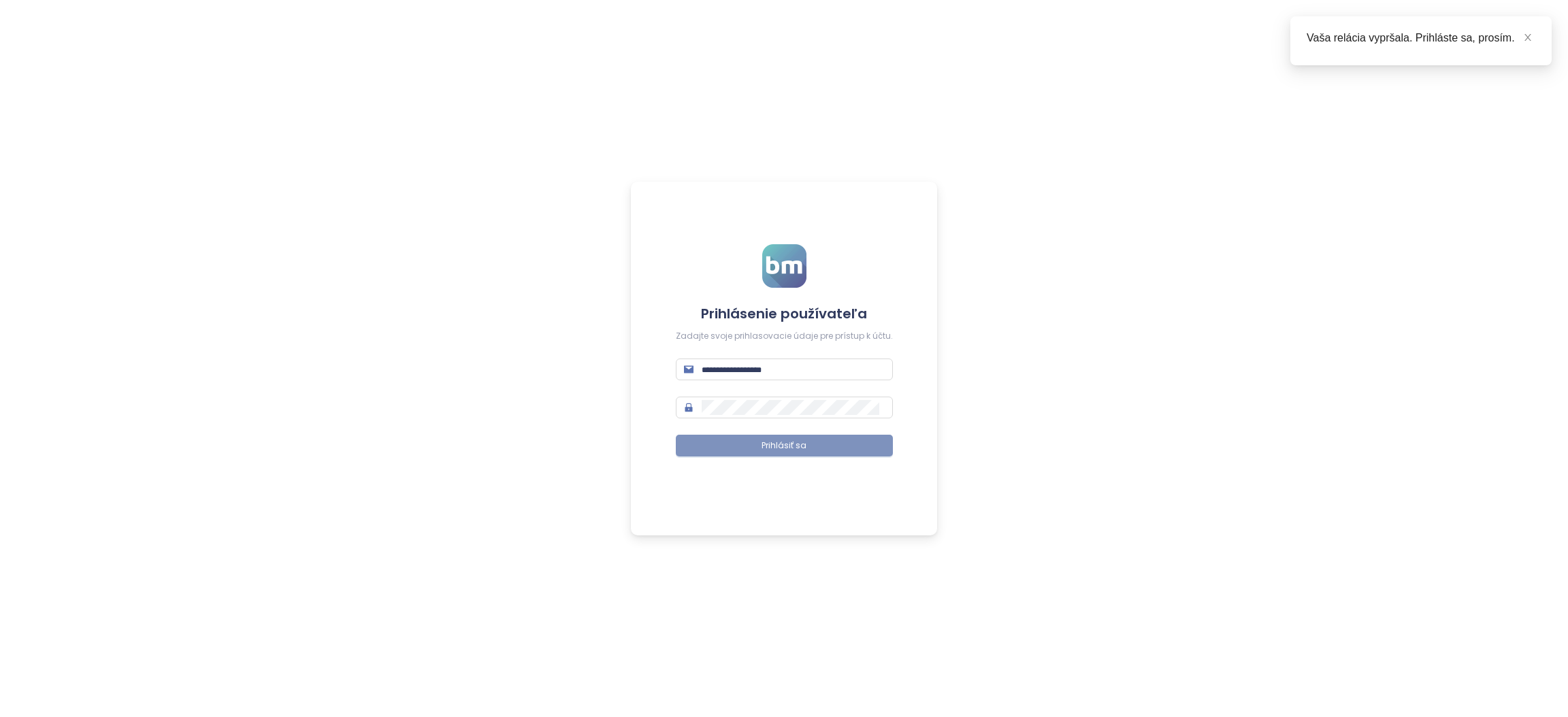
type input "**********"
click at [738, 446] on button "Prihlásiť sa" at bounding box center [784, 446] width 218 height 22
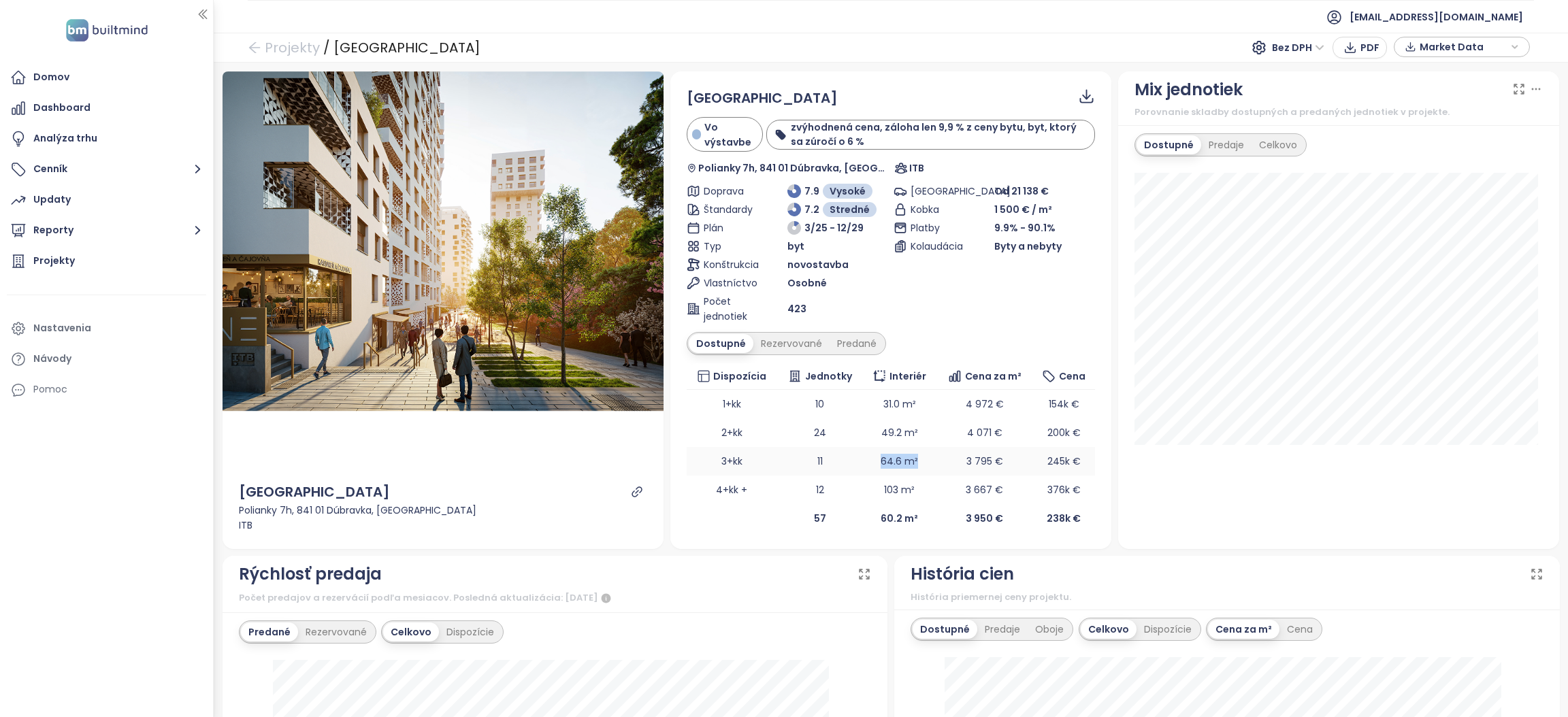
drag, startPoint x: 868, startPoint y: 464, endPoint x: 926, endPoint y: 463, distance: 58.0
click at [926, 463] on tr "3+kk 11 64.6 m² 3 795 € 245k €" at bounding box center [891, 461] width 409 height 29
click at [1263, 142] on div "Celkovo" at bounding box center [1278, 145] width 53 height 19
click at [831, 337] on div "Predané" at bounding box center [857, 344] width 55 height 19
click at [795, 342] on div "Rezervované" at bounding box center [791, 344] width 76 height 19
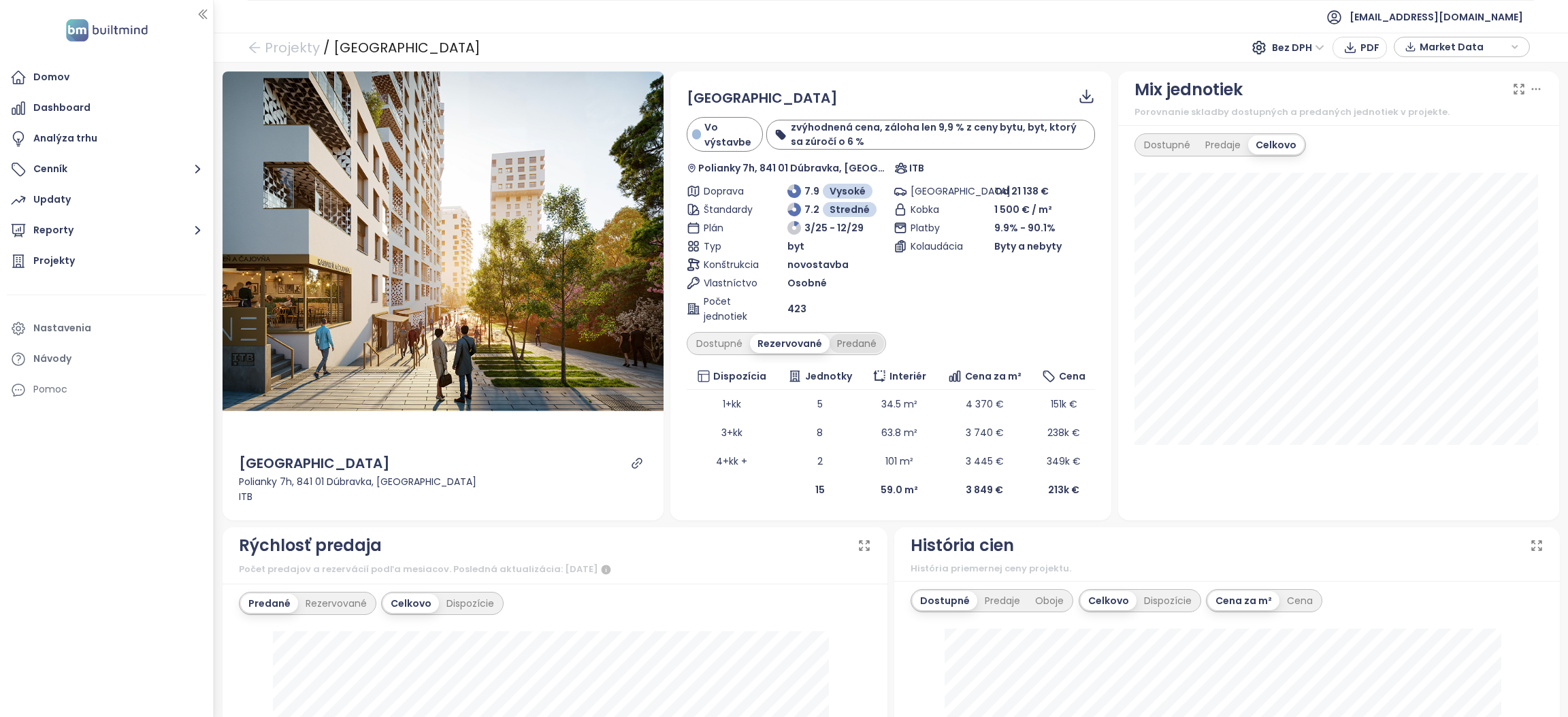
click at [853, 342] on div "Predané" at bounding box center [857, 344] width 55 height 19
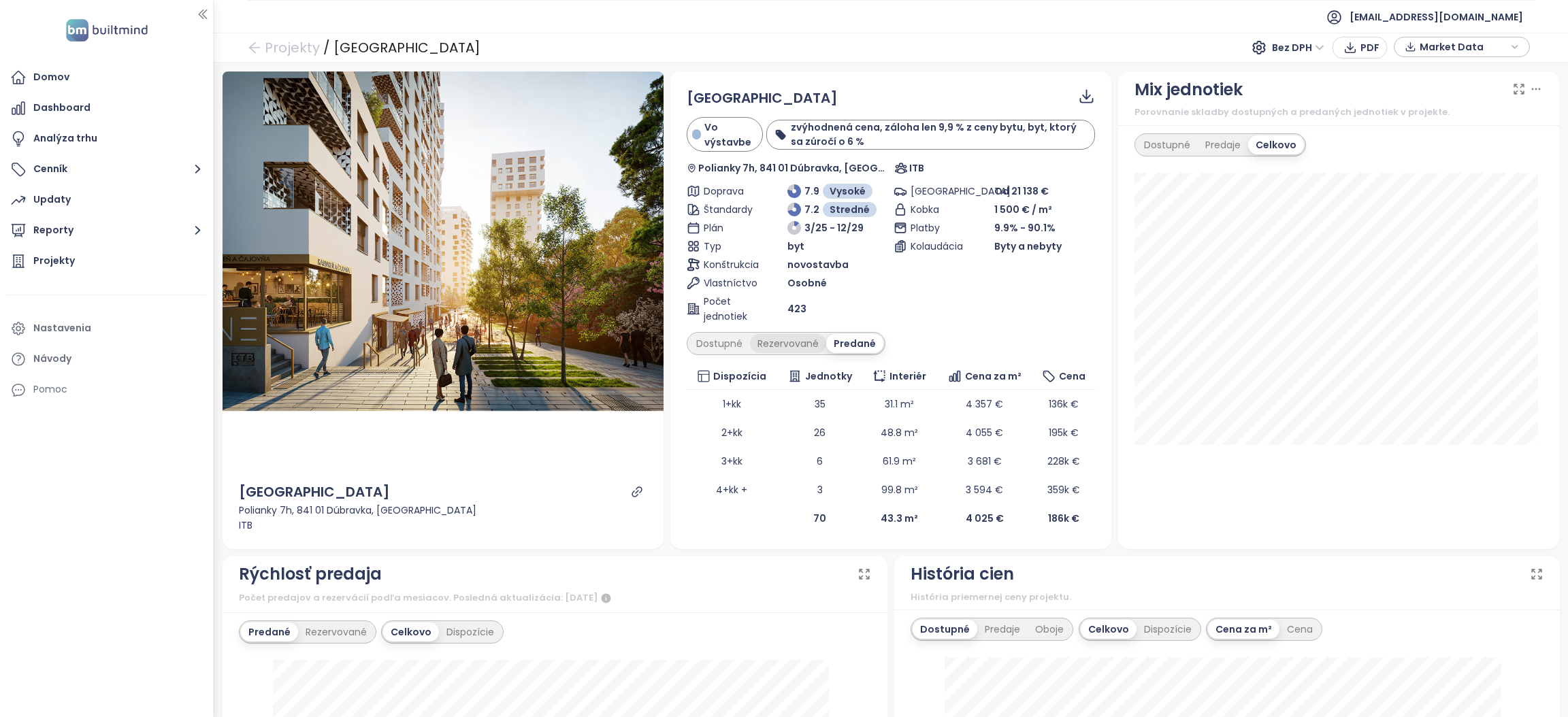
click at [795, 343] on div "Rezervované" at bounding box center [787, 344] width 76 height 19
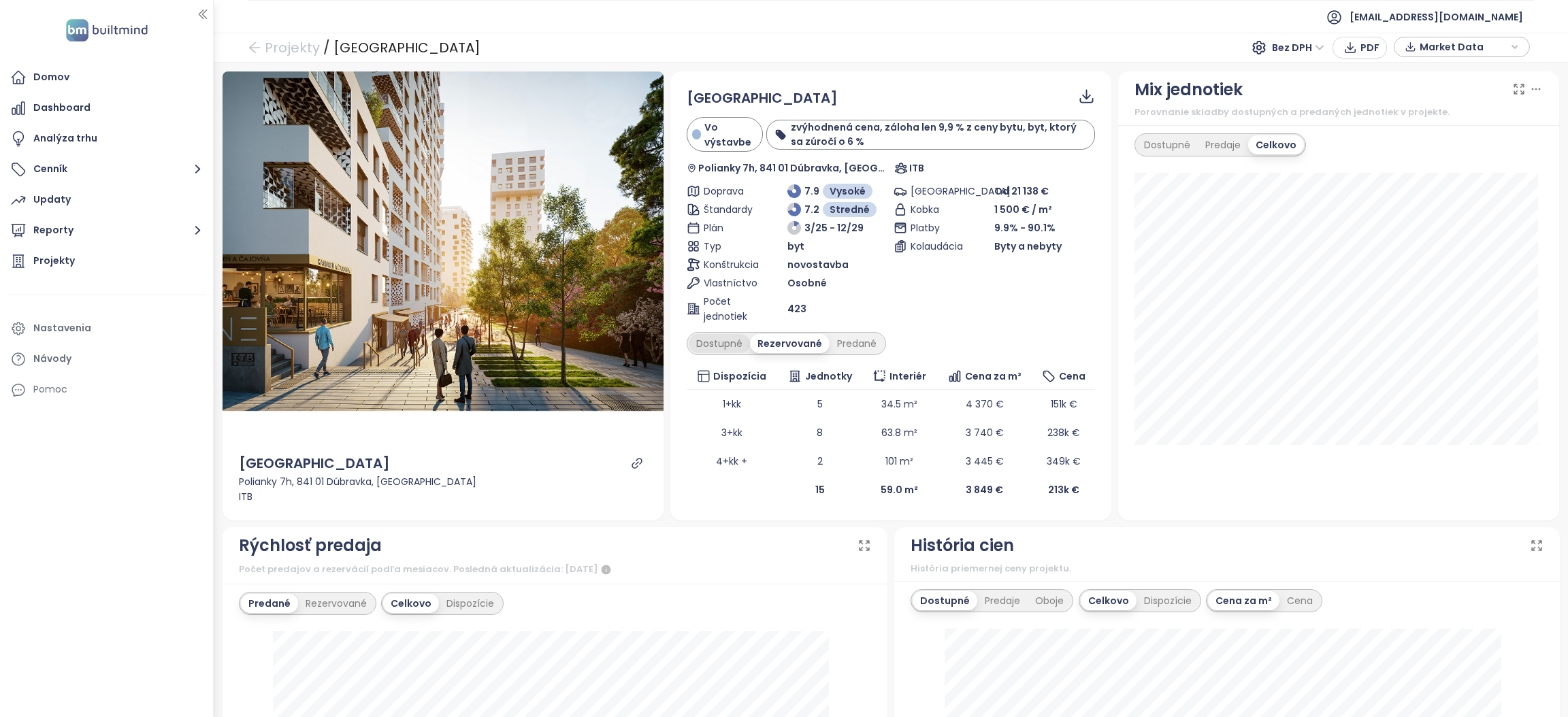
click at [699, 350] on div "Dostupné" at bounding box center [719, 344] width 61 height 19
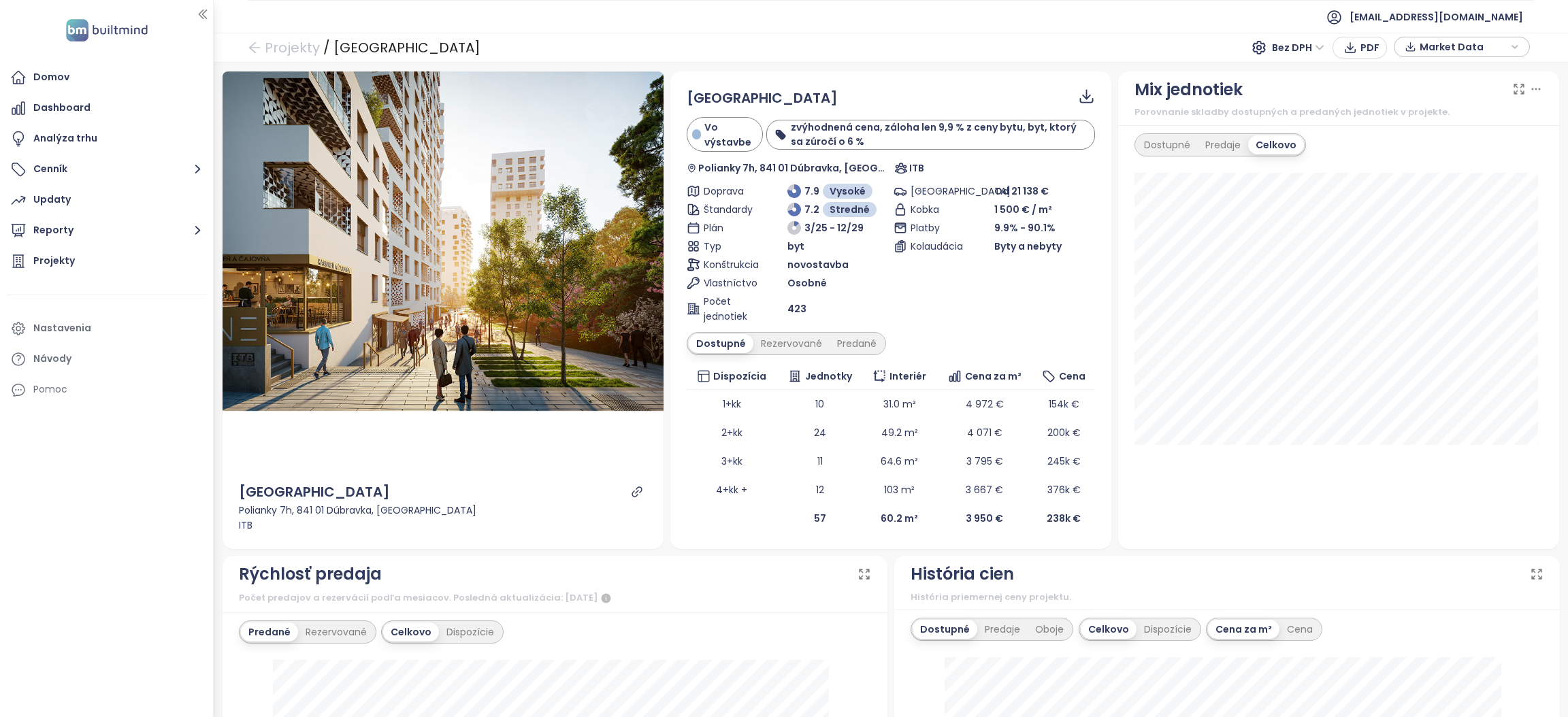
click at [84, 91] on ul "Domov Dashboard Analýza trhu Cenník Updaty Reporty Projekty Nastavenia Návody P…" at bounding box center [107, 234] width 200 height 339
click at [59, 82] on div "Domov" at bounding box center [51, 78] width 36 height 17
